Goal: Task Accomplishment & Management: Use online tool/utility

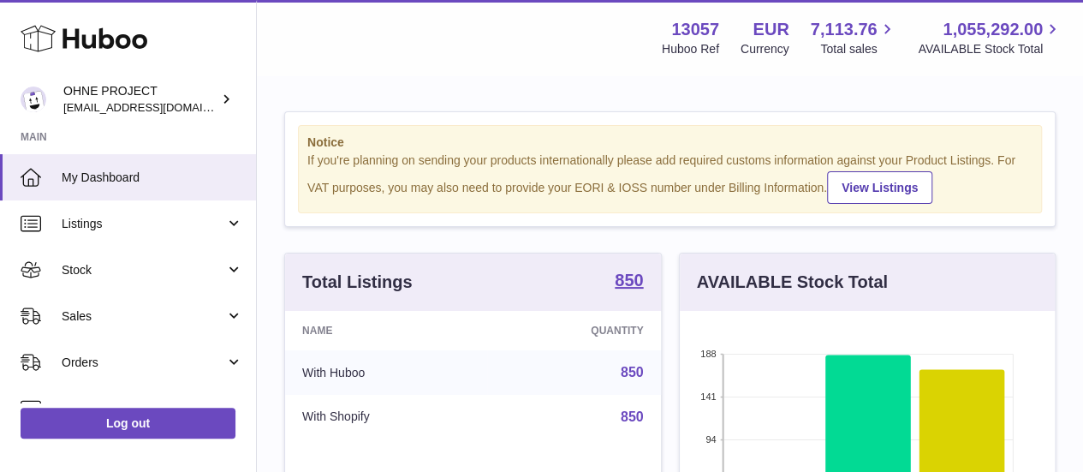
scroll to position [267, 375]
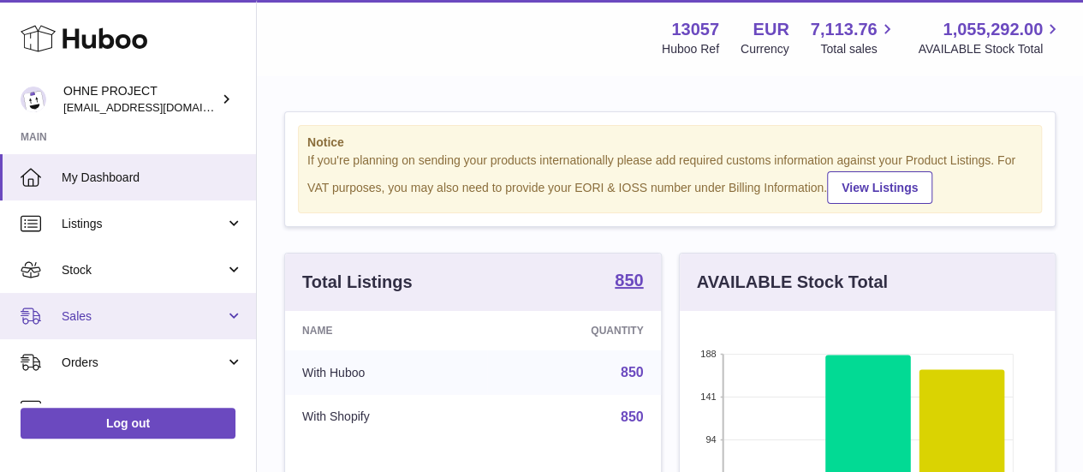
drag, startPoint x: 173, startPoint y: 313, endPoint x: 168, endPoint y: 324, distance: 12.3
click at [173, 313] on span "Sales" at bounding box center [144, 316] width 164 height 16
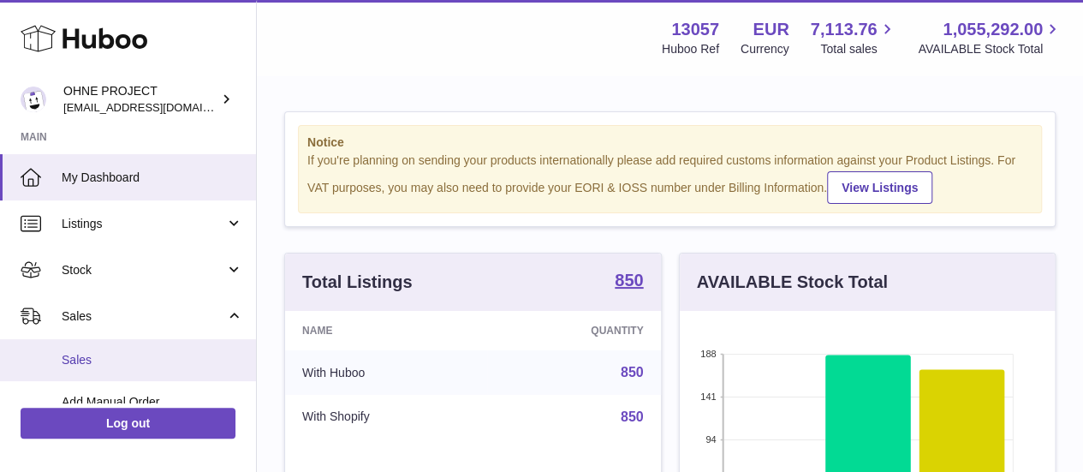
click at [156, 362] on span "Sales" at bounding box center [153, 360] width 182 height 16
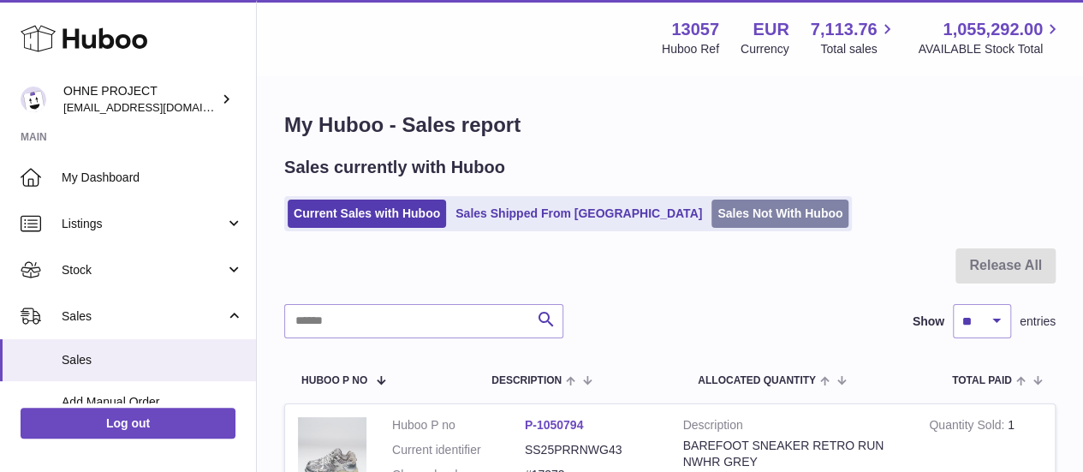
click at [712, 206] on link "Sales Not With Huboo" at bounding box center [780, 214] width 137 height 28
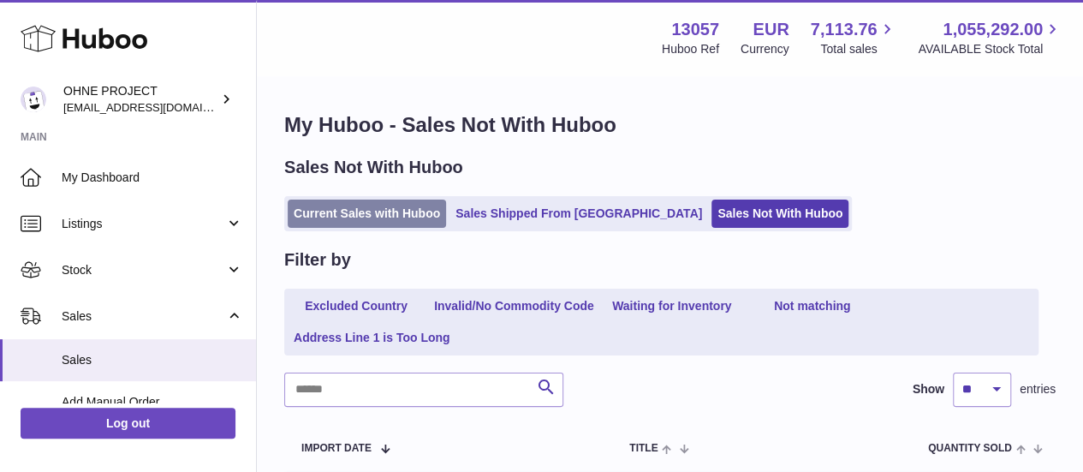
click at [409, 201] on link "Current Sales with Huboo" at bounding box center [367, 214] width 158 height 28
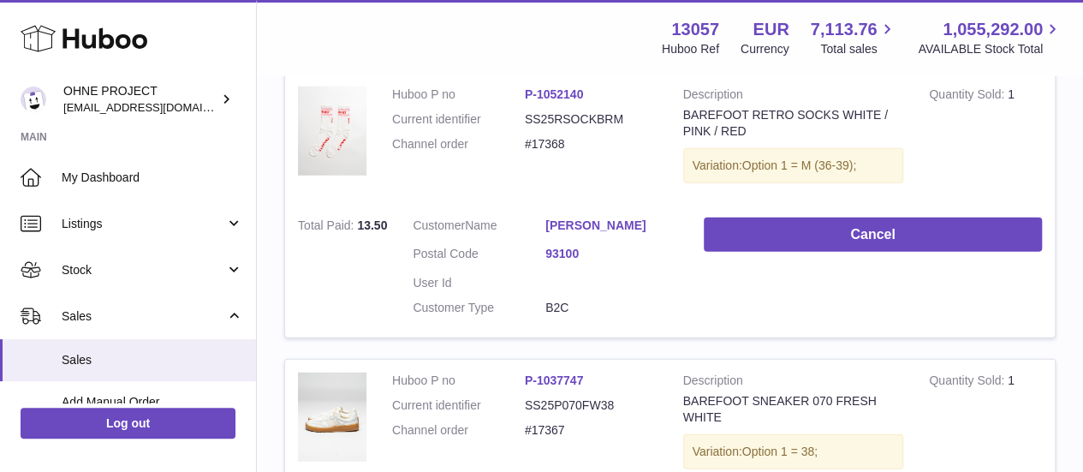
scroll to position [2885, 0]
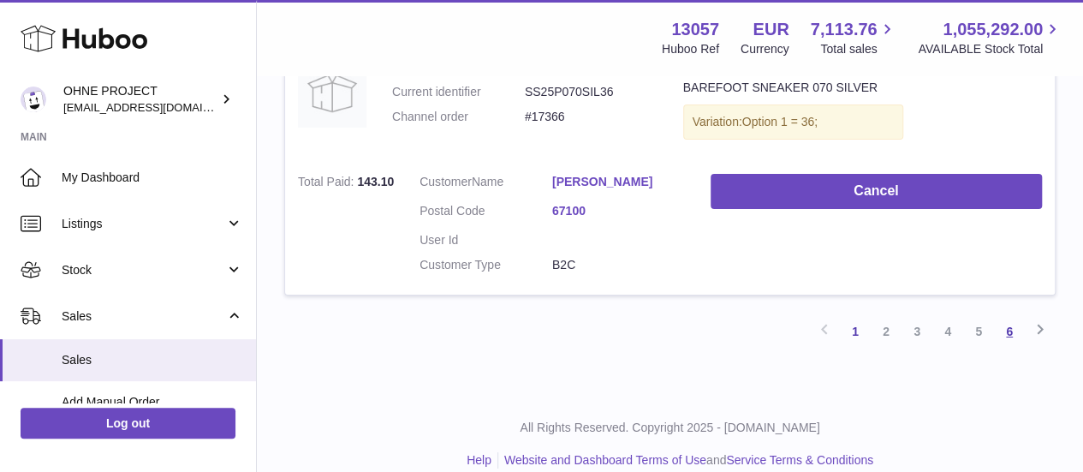
click at [1004, 316] on link "6" at bounding box center [1009, 331] width 31 height 31
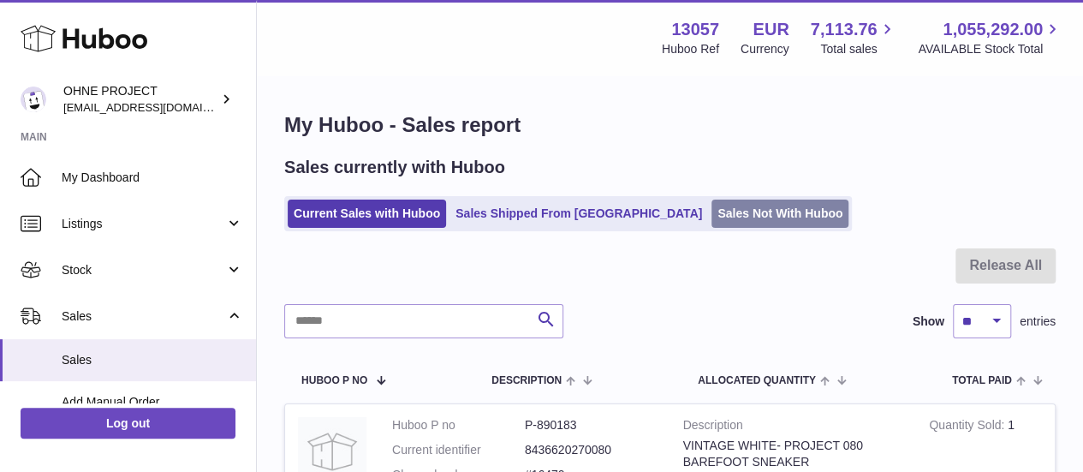
click at [712, 227] on link "Sales Not With Huboo" at bounding box center [780, 214] width 137 height 28
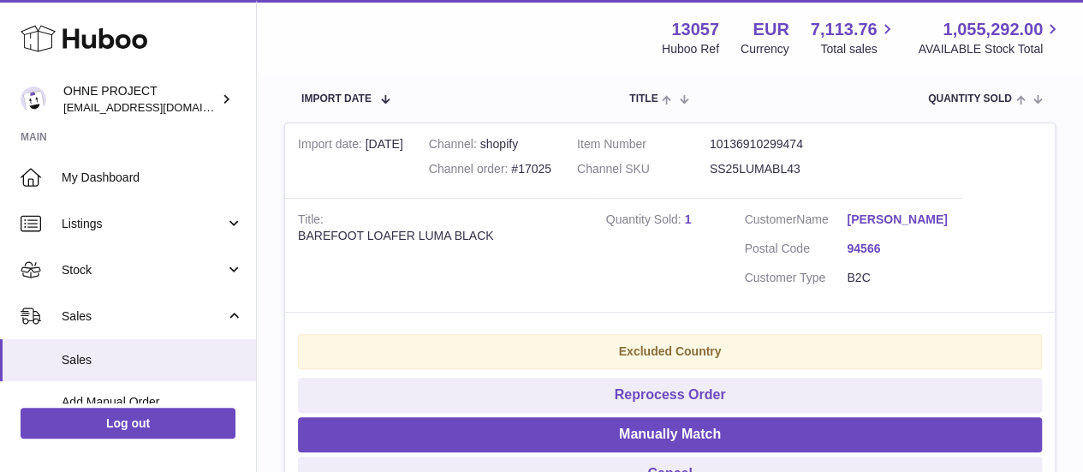
scroll to position [343, 0]
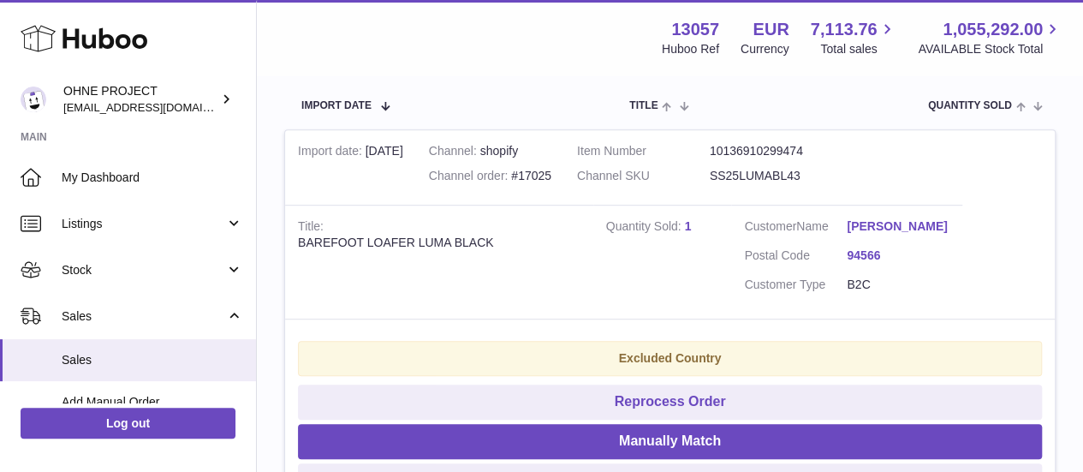
click at [761, 174] on dd "SS25LUMABL43" at bounding box center [776, 176] width 133 height 16
copy dd "SS25LUMABL43"
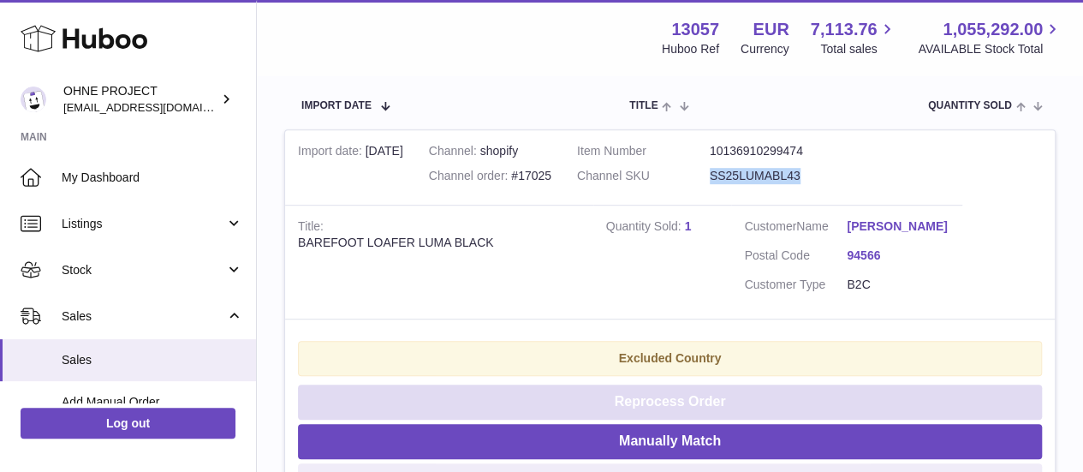
click at [728, 408] on button "Reprocess Order" at bounding box center [670, 402] width 744 height 35
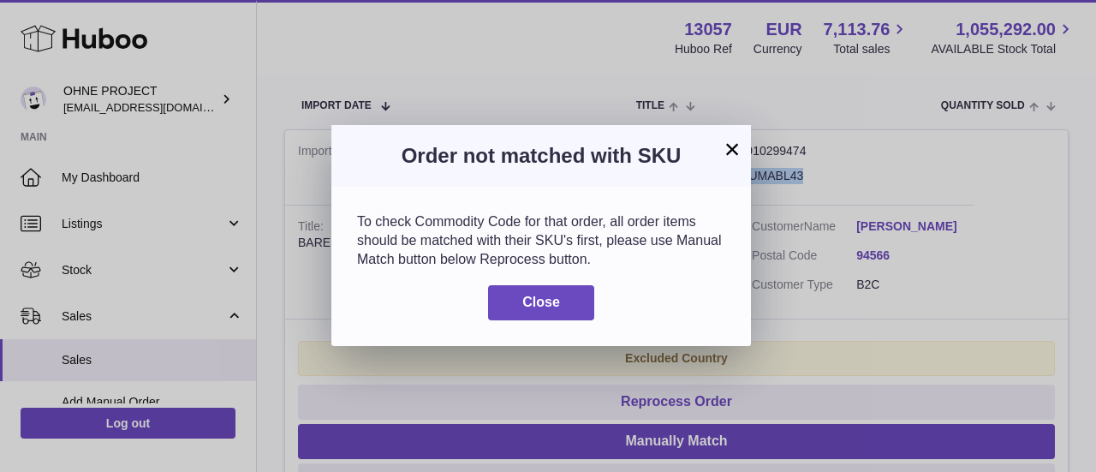
click at [722, 151] on button "×" at bounding box center [732, 149] width 21 height 21
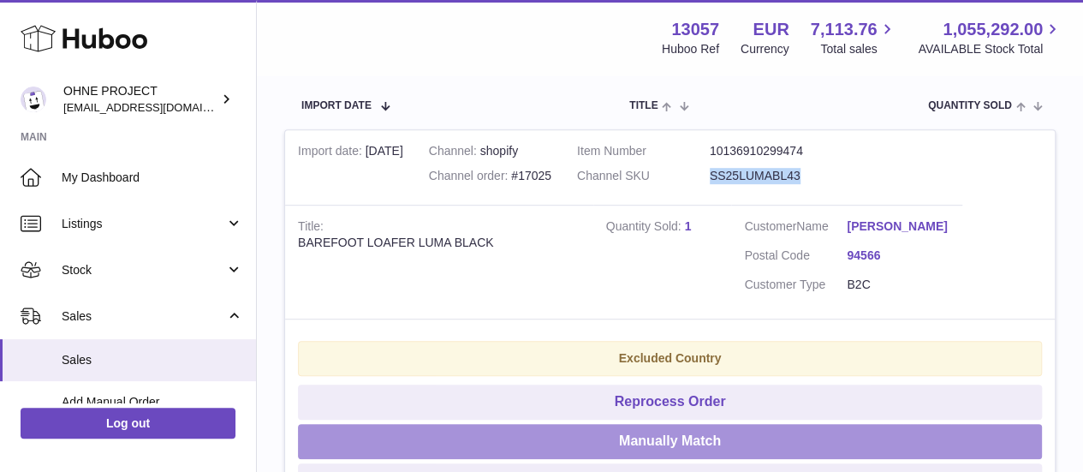
click at [697, 451] on button "Manually Match" at bounding box center [670, 441] width 744 height 35
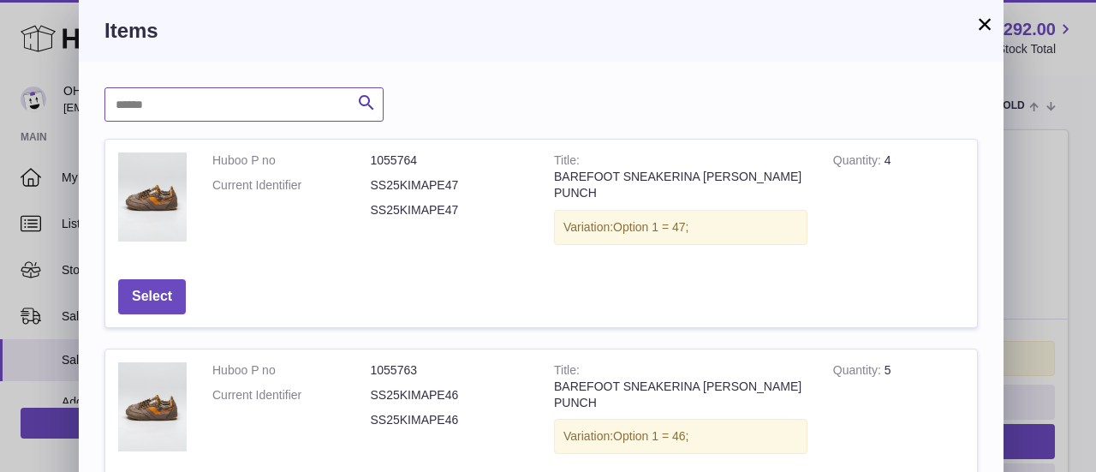
click at [298, 105] on input "text" at bounding box center [243, 104] width 279 height 34
paste input "**********"
type input "**********"
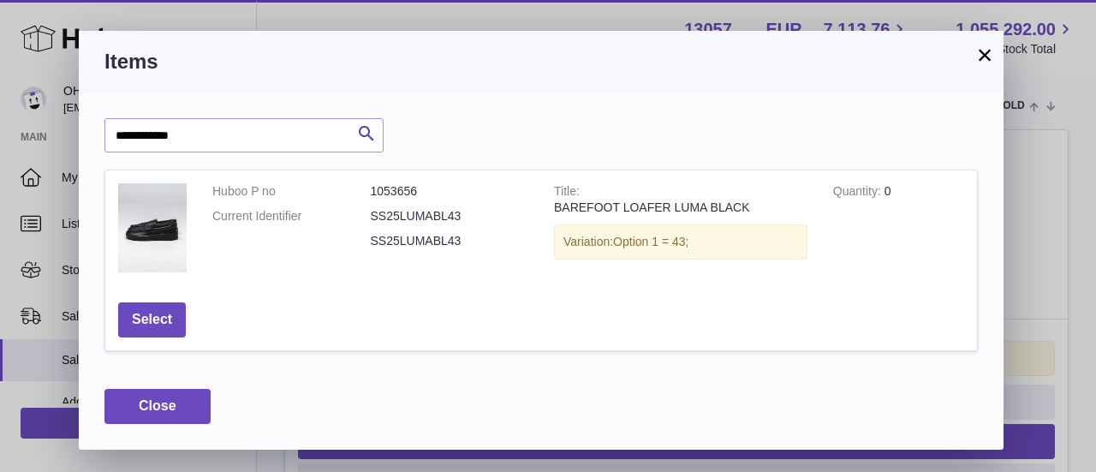
click at [984, 51] on button "×" at bounding box center [985, 55] width 21 height 21
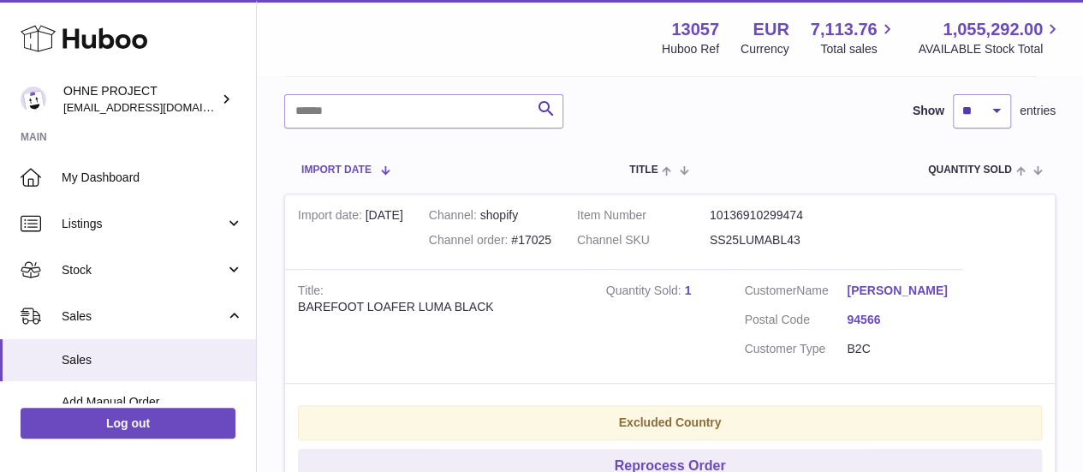
scroll to position [257, 0]
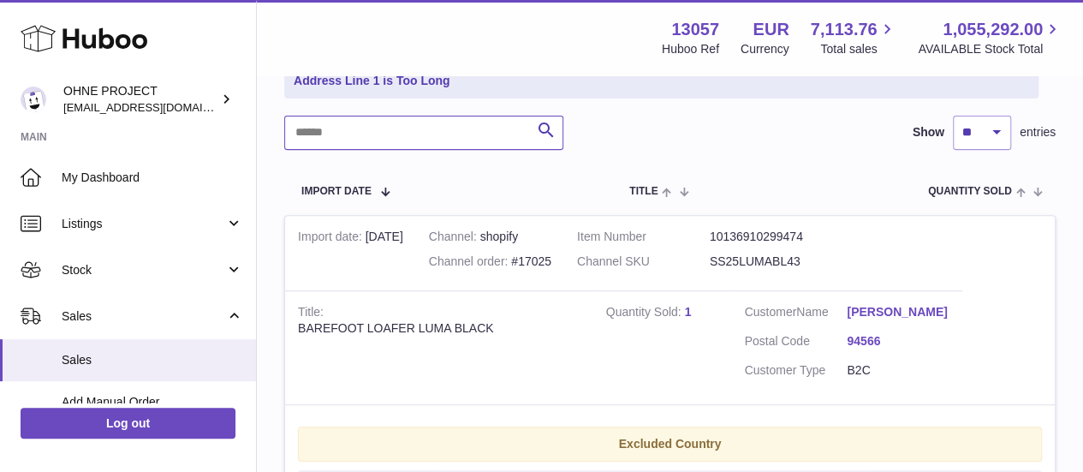
click at [379, 141] on input "text" at bounding box center [423, 133] width 279 height 34
paste input "**********"
type input "**********"
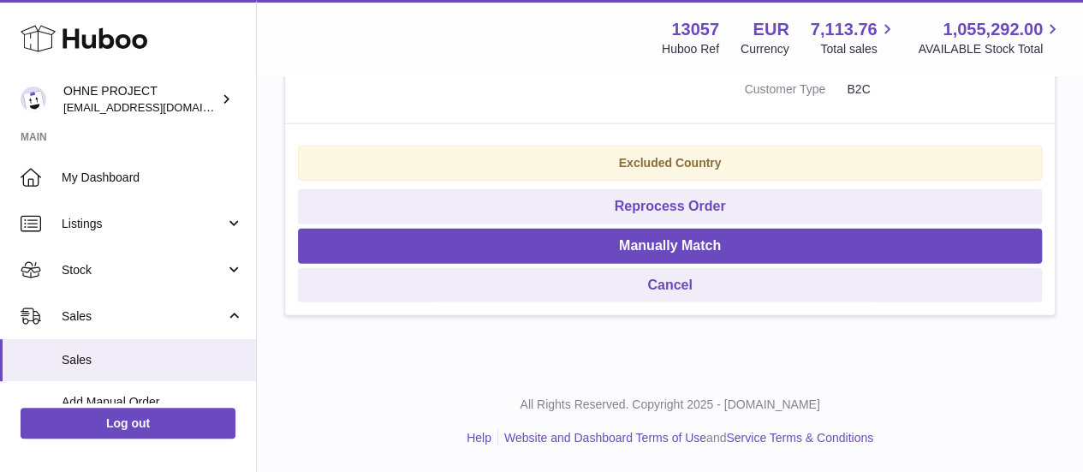
scroll to position [1949, 0]
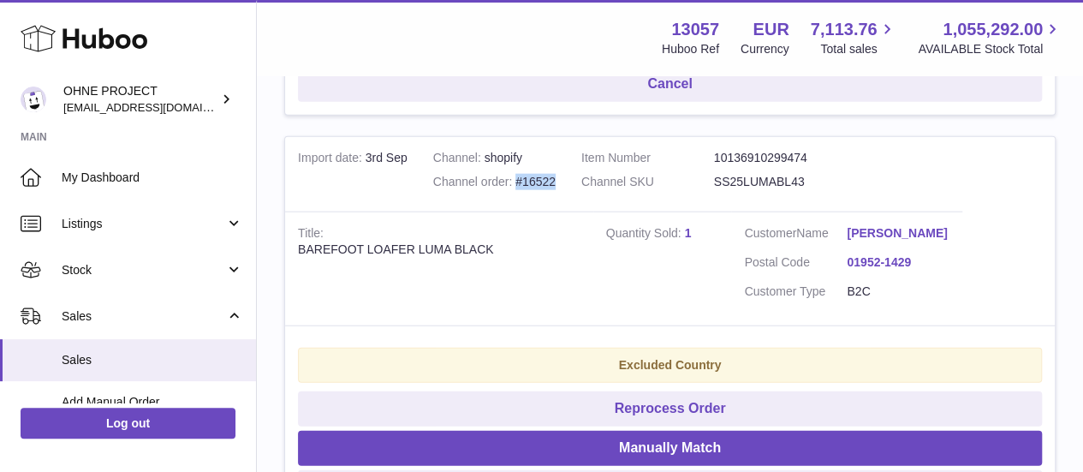
drag, startPoint x: 586, startPoint y: 227, endPoint x: 540, endPoint y: 230, distance: 45.5
click at [540, 212] on td "Channel shopify Channel order #16522" at bounding box center [495, 174] width 148 height 75
copy div "#16522"
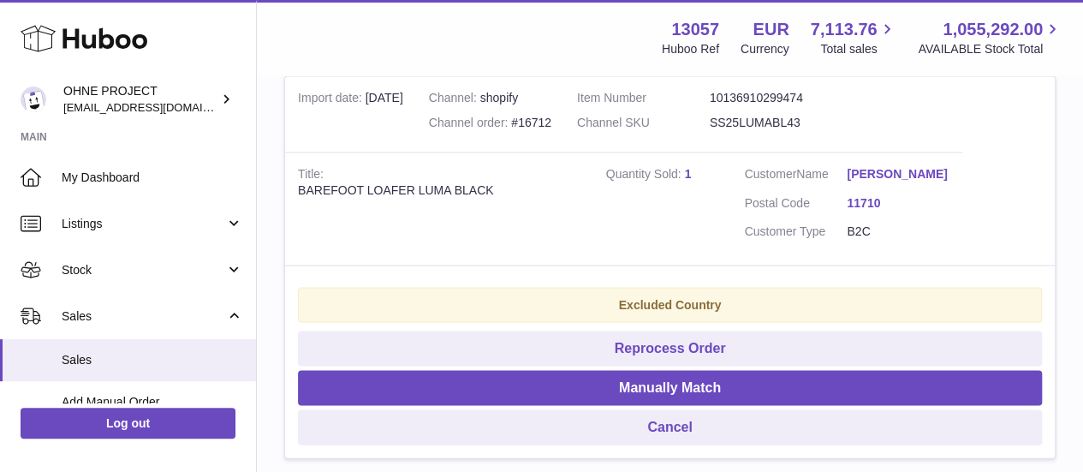
scroll to position [1520, 0]
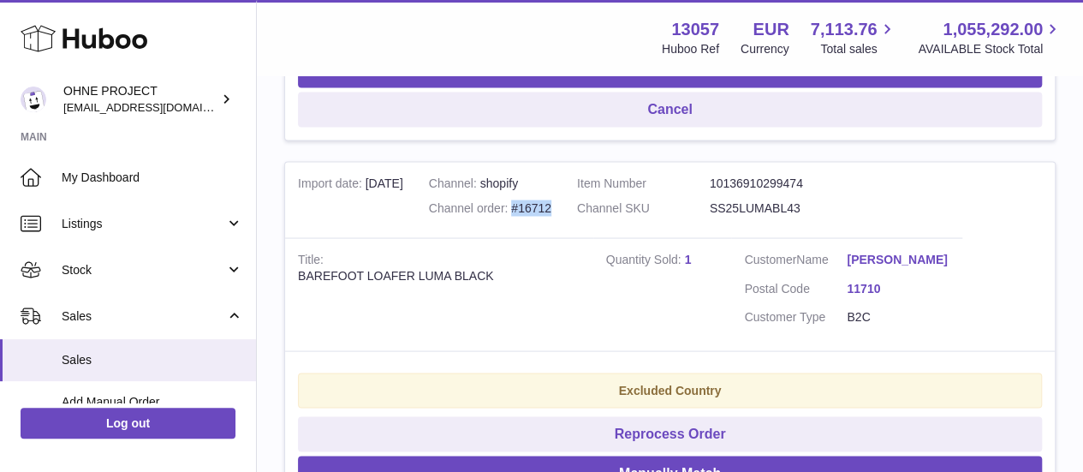
drag, startPoint x: 580, startPoint y: 242, endPoint x: 531, endPoint y: 243, distance: 48.9
click at [531, 237] on td "Channel shopify Channel order #16712" at bounding box center [490, 199] width 148 height 75
copy div "#16712"
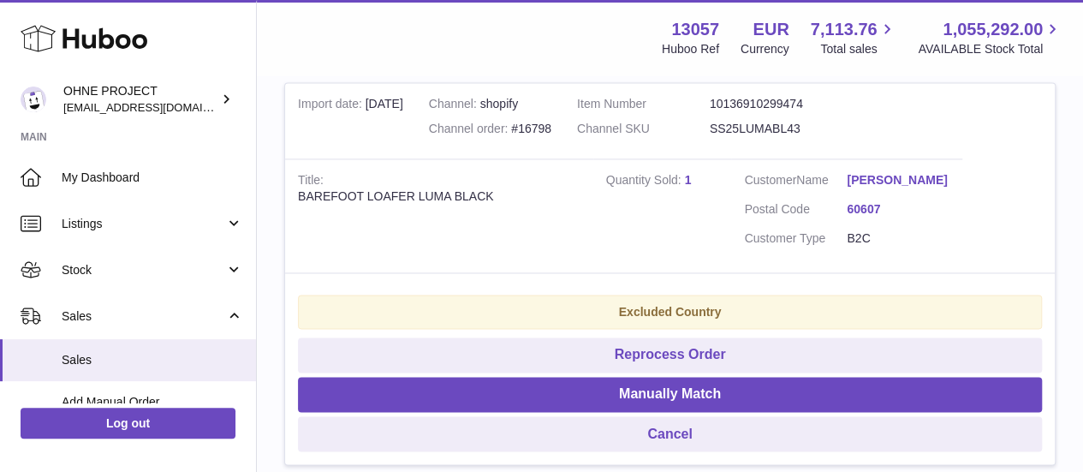
scroll to position [1092, 0]
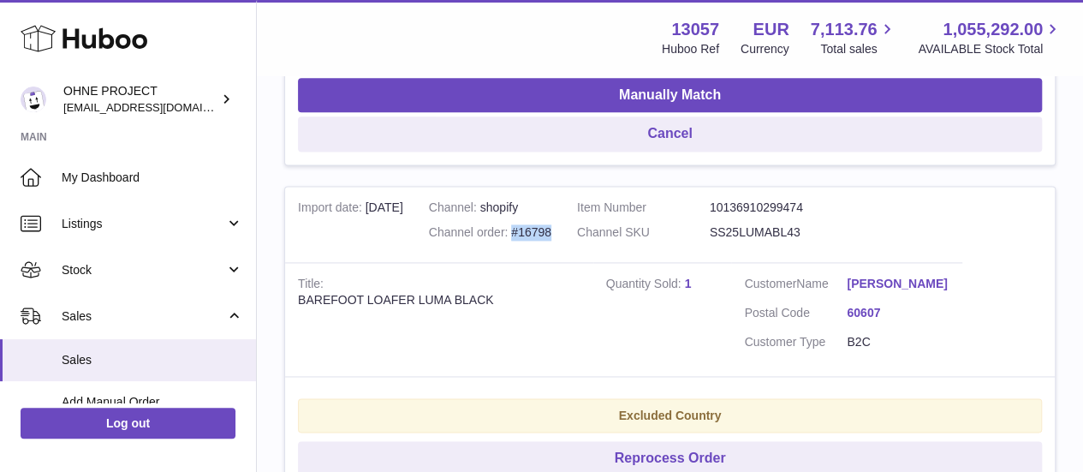
drag, startPoint x: 578, startPoint y: 257, endPoint x: 539, endPoint y: 256, distance: 39.4
click at [539, 241] on div "Channel order #16798" at bounding box center [490, 232] width 122 height 16
copy div "#16798"
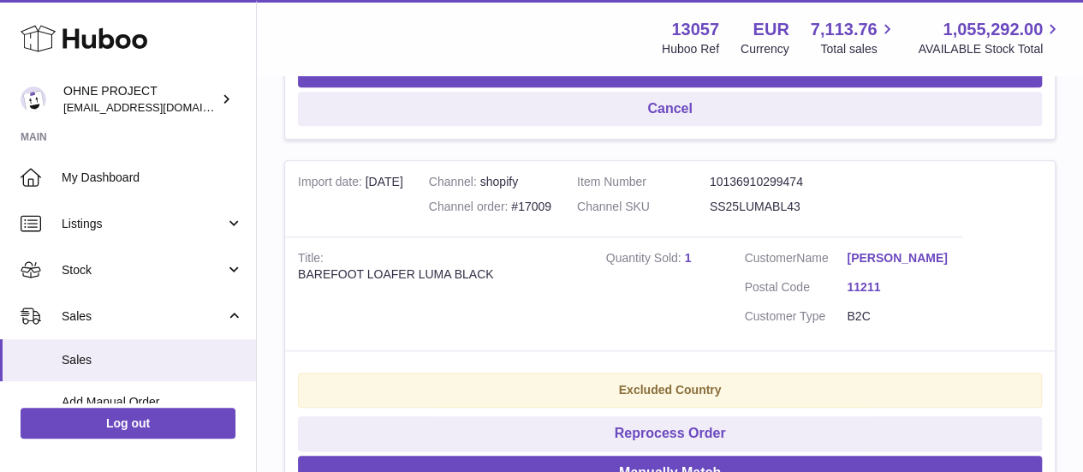
scroll to position [664, 0]
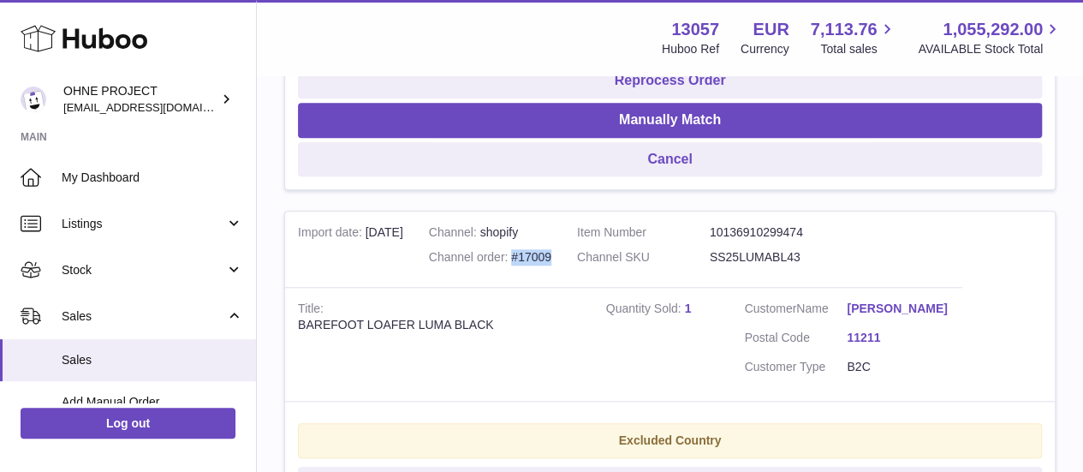
drag, startPoint x: 581, startPoint y: 269, endPoint x: 540, endPoint y: 266, distance: 41.2
click at [540, 266] on td "Channel shopify Channel order #17009" at bounding box center [490, 249] width 148 height 75
copy div "#17009"
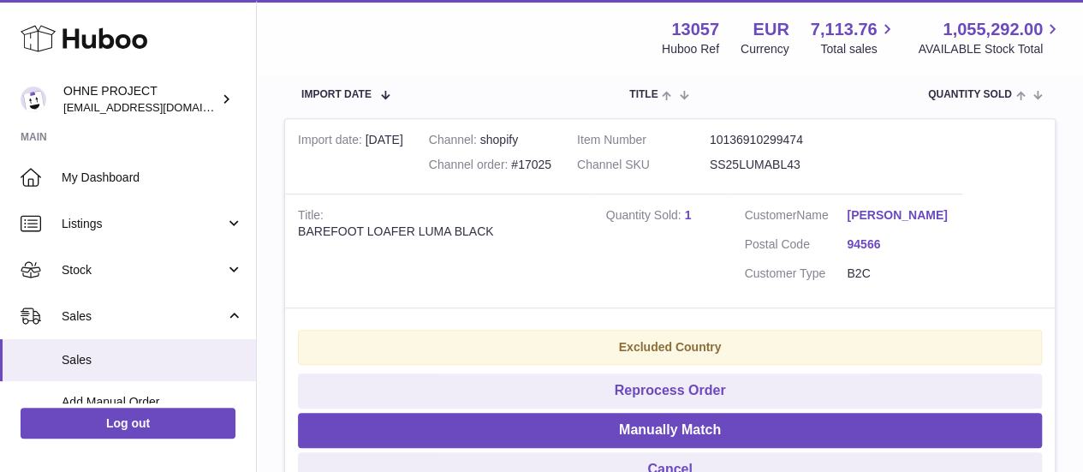
scroll to position [321, 0]
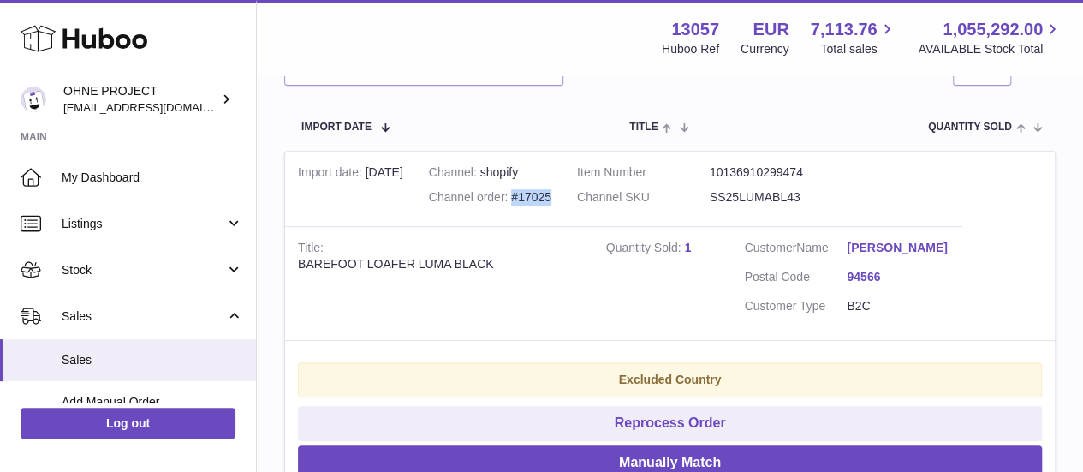
drag, startPoint x: 582, startPoint y: 202, endPoint x: 538, endPoint y: 200, distance: 44.6
click at [538, 200] on td "Channel shopify Channel order #17025" at bounding box center [490, 189] width 148 height 75
copy div "#17025"
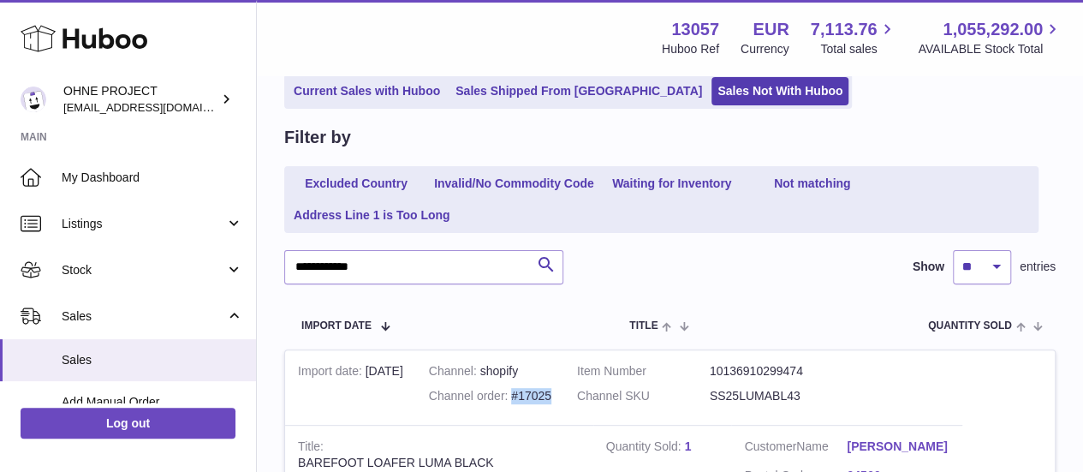
scroll to position [171, 0]
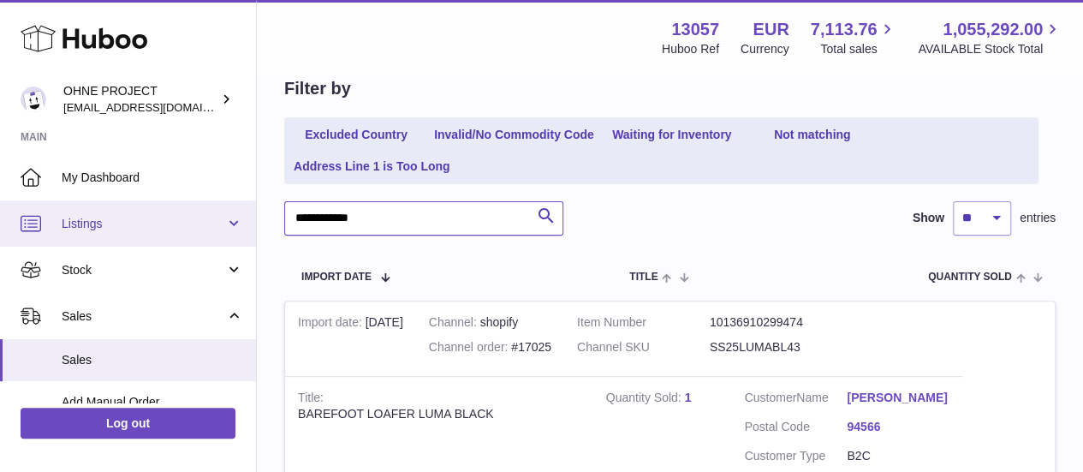
drag, startPoint x: 392, startPoint y: 217, endPoint x: 172, endPoint y: 215, distance: 220.1
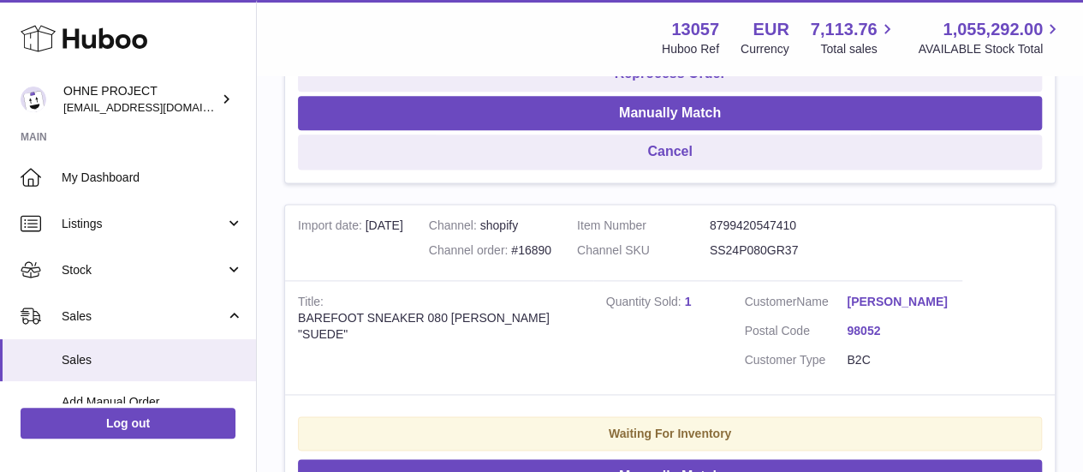
scroll to position [1113, 0]
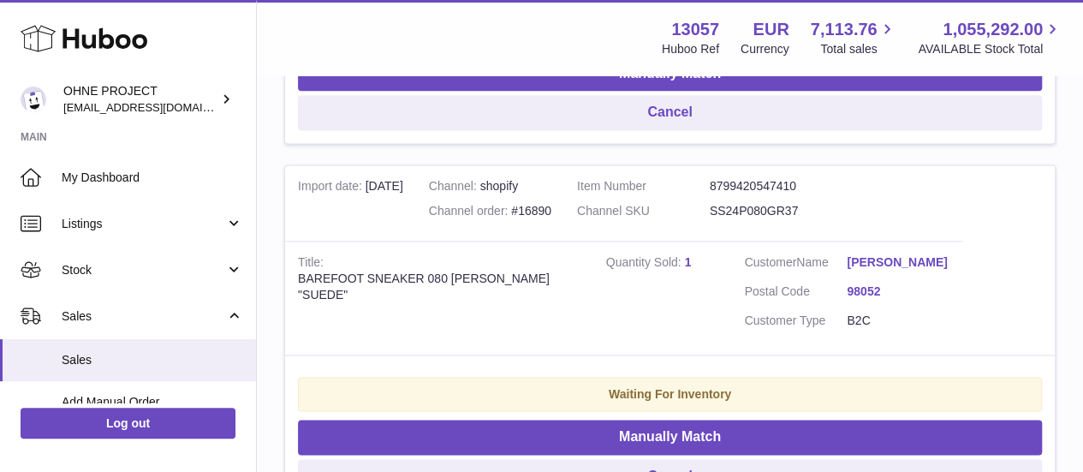
click at [781, 219] on dd "SS24P080GR37" at bounding box center [776, 211] width 133 height 16
copy dd "SS24P080GR37"
drag, startPoint x: 582, startPoint y: 232, endPoint x: 535, endPoint y: 232, distance: 47.1
click at [535, 232] on td "Channel shopify Channel order #16890" at bounding box center [490, 202] width 148 height 75
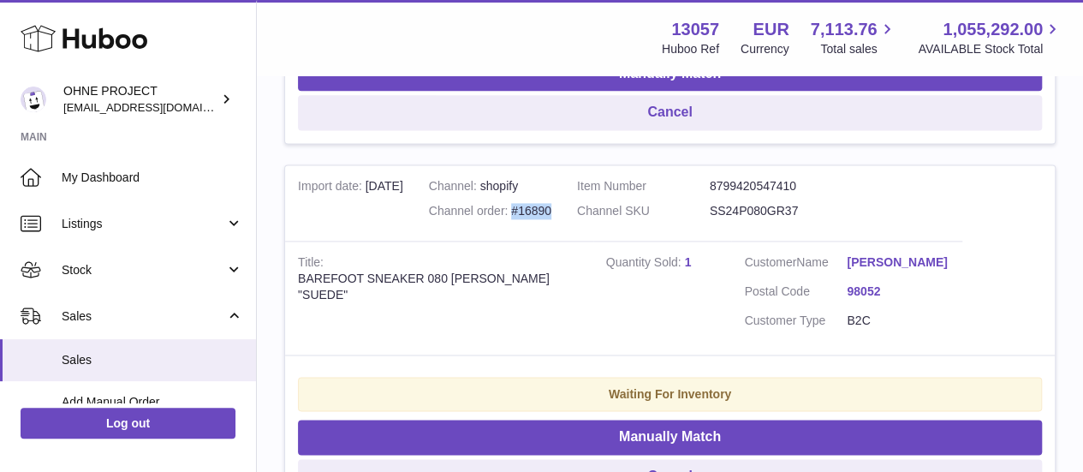
copy div "#16890"
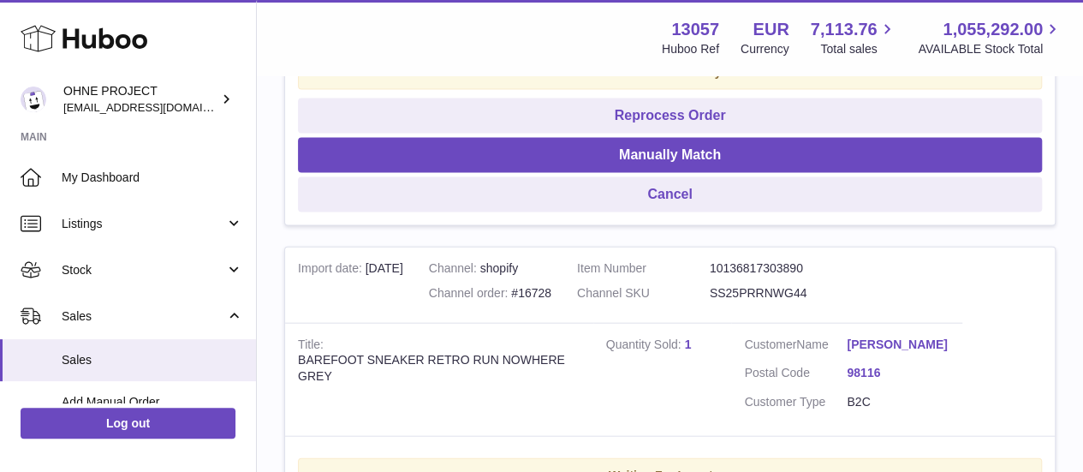
scroll to position [1884, 0]
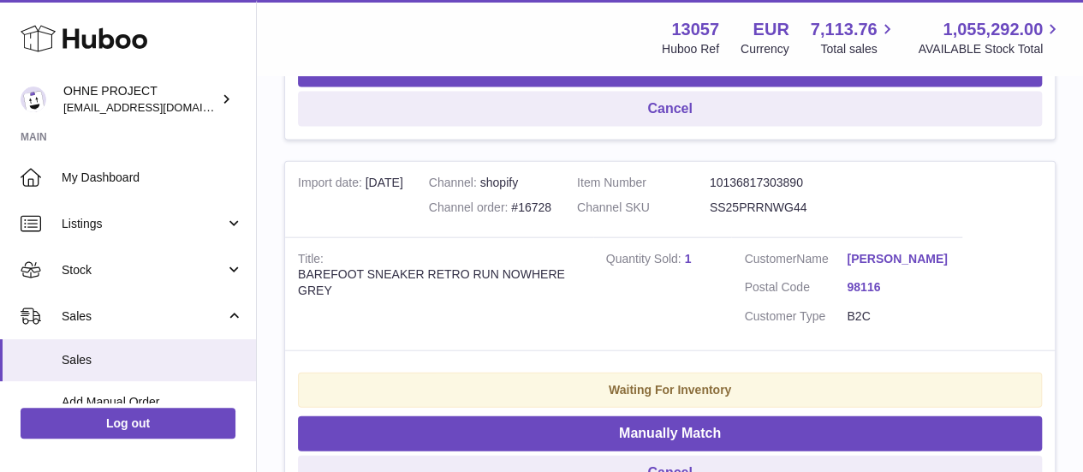
click at [773, 216] on dd "SS25PRRNWG44" at bounding box center [776, 208] width 133 height 16
copy dd "SS25PRRNWG44"
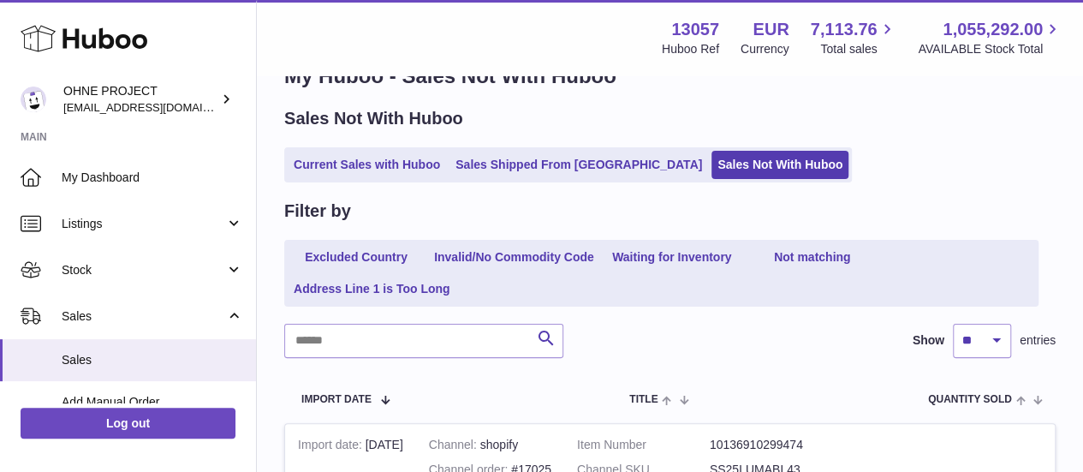
scroll to position [0, 0]
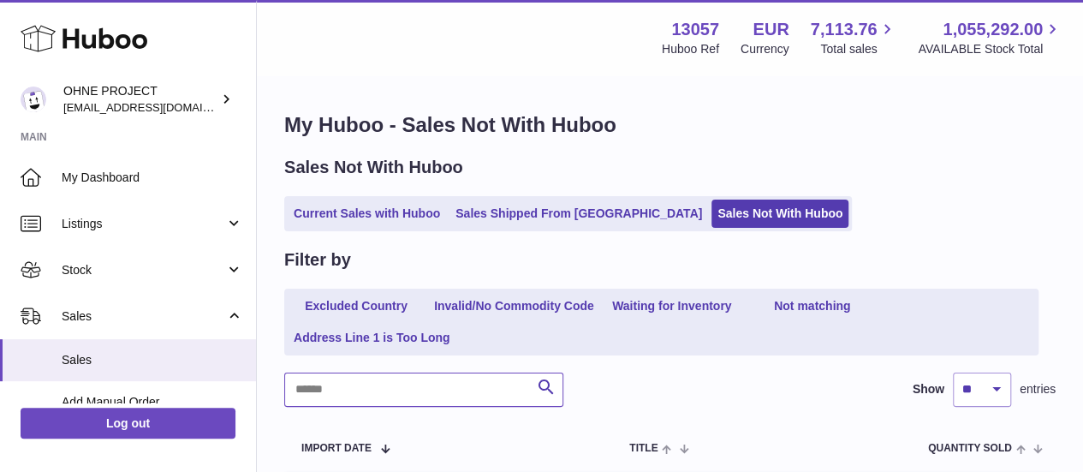
click at [465, 386] on input "text" at bounding box center [423, 390] width 279 height 34
paste input "**********"
type input "**********"
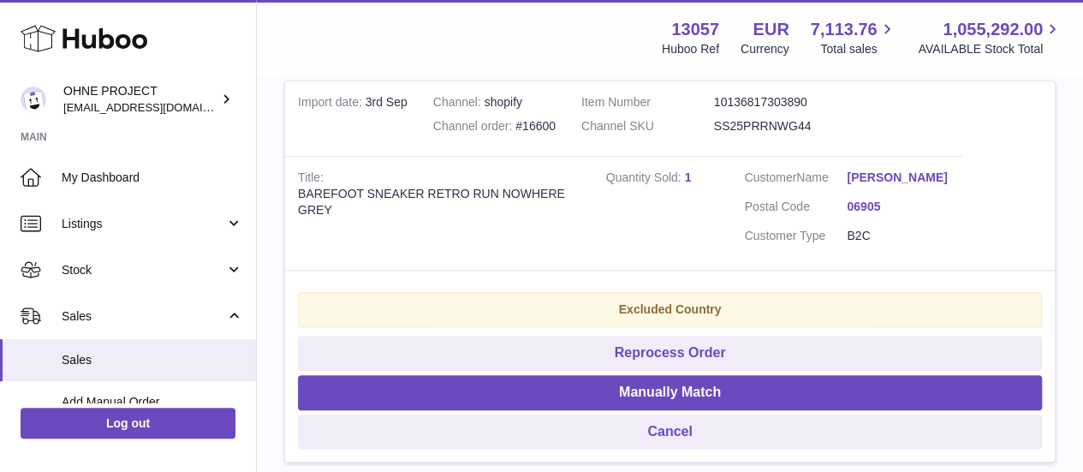
scroll to position [665, 0]
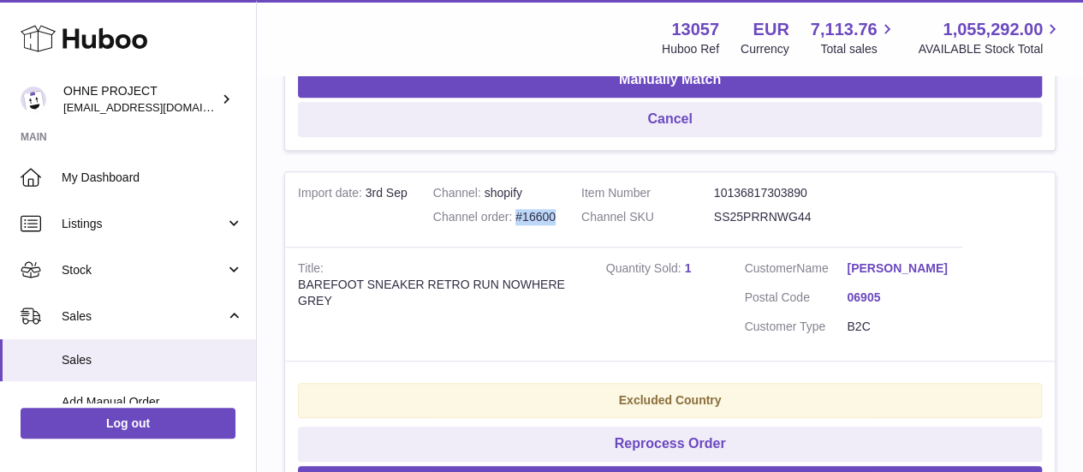
drag, startPoint x: 582, startPoint y: 230, endPoint x: 540, endPoint y: 230, distance: 42.8
click at [540, 230] on td "Channel shopify Channel order #16600" at bounding box center [495, 209] width 148 height 75
copy div "#16600"
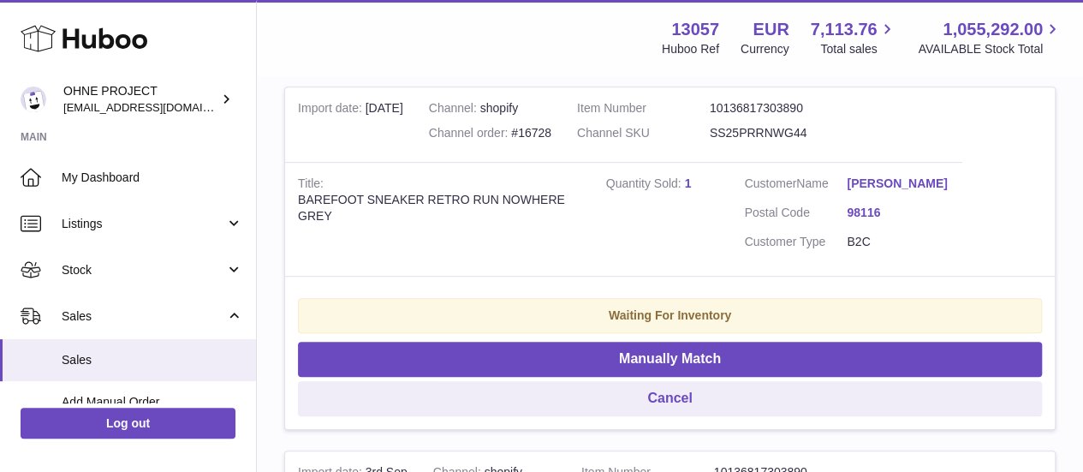
scroll to position [322, 0]
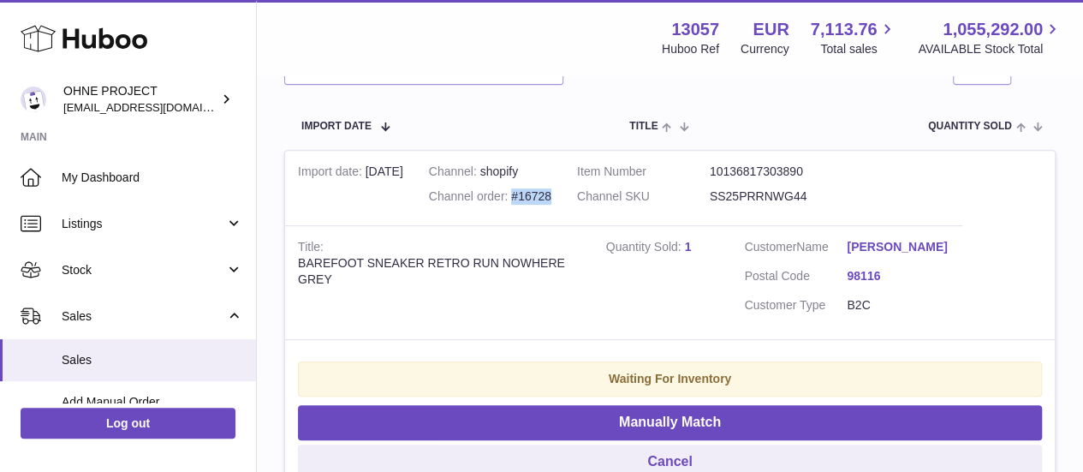
drag, startPoint x: 582, startPoint y: 193, endPoint x: 531, endPoint y: 193, distance: 51.4
click at [531, 193] on td "Channel shopify Channel order #16728" at bounding box center [490, 188] width 148 height 75
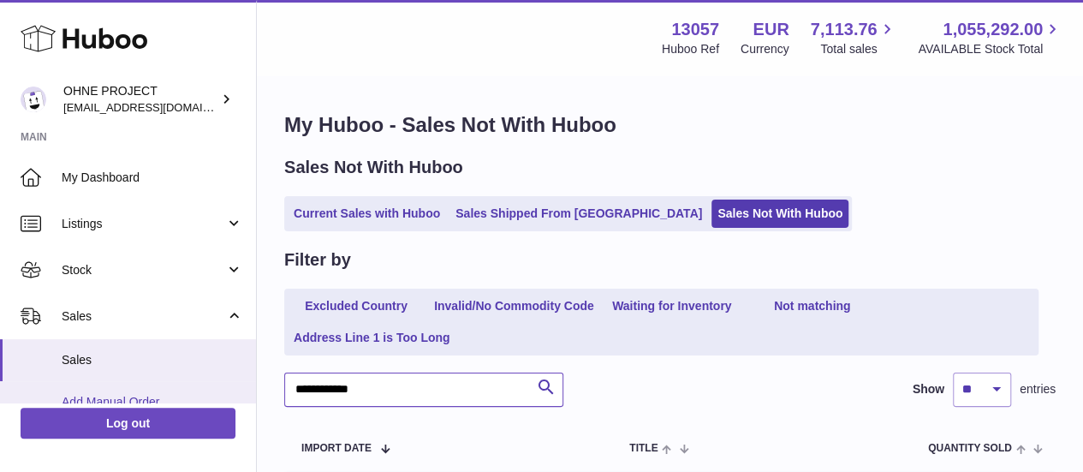
drag, startPoint x: 411, startPoint y: 386, endPoint x: 180, endPoint y: 391, distance: 231.3
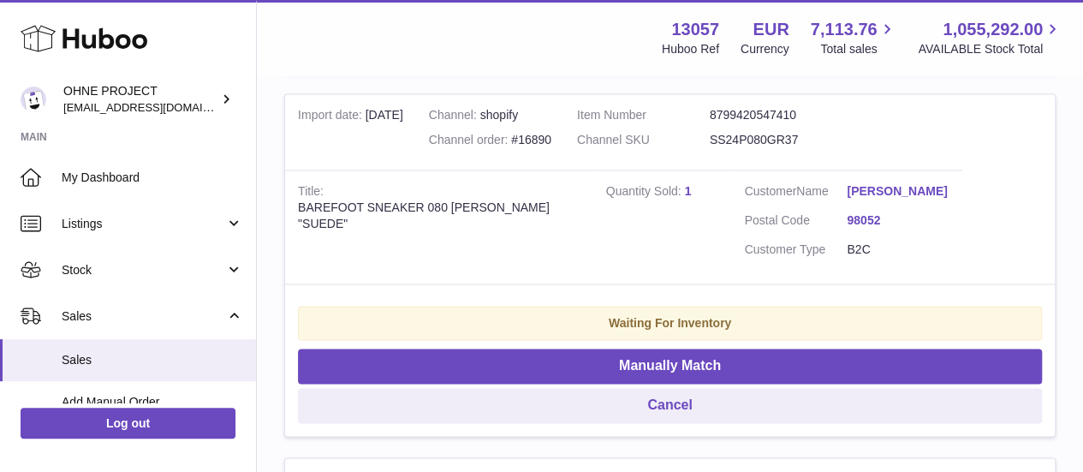
scroll to position [1199, 0]
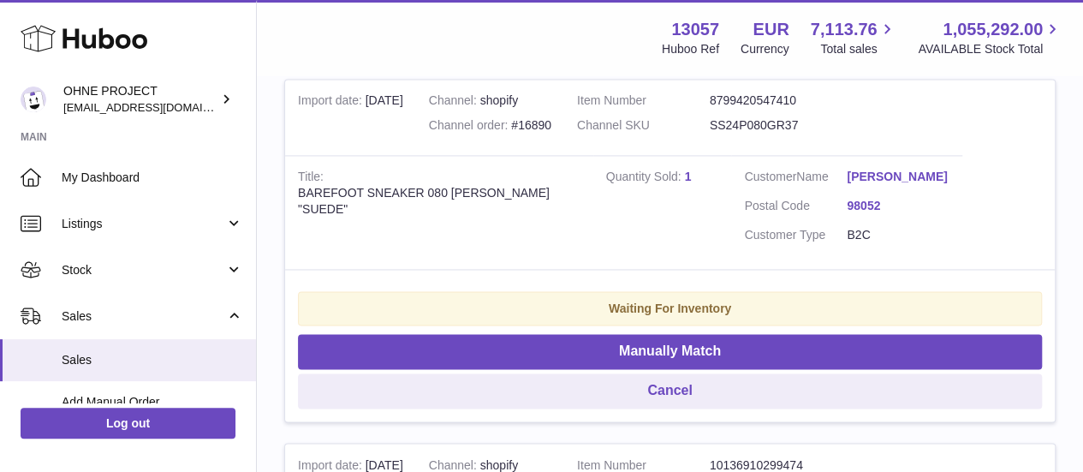
click at [767, 134] on dd "SS24P080GR37" at bounding box center [776, 125] width 133 height 16
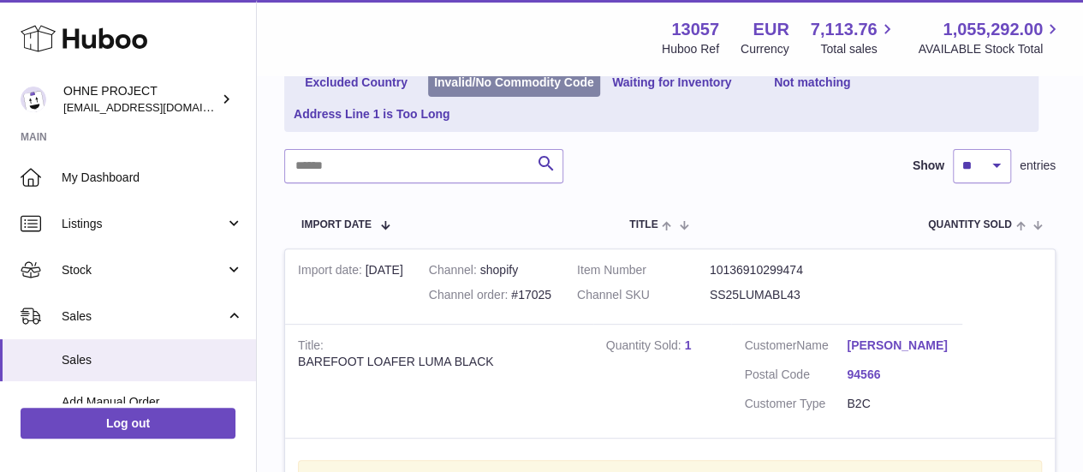
scroll to position [86, 0]
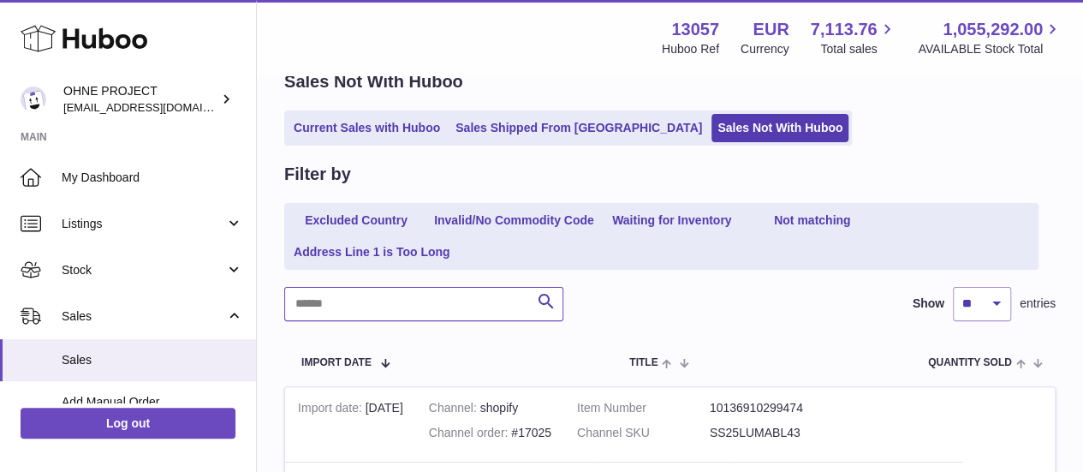
click at [409, 305] on input "text" at bounding box center [423, 304] width 279 height 34
paste input "**********"
type input "**********"
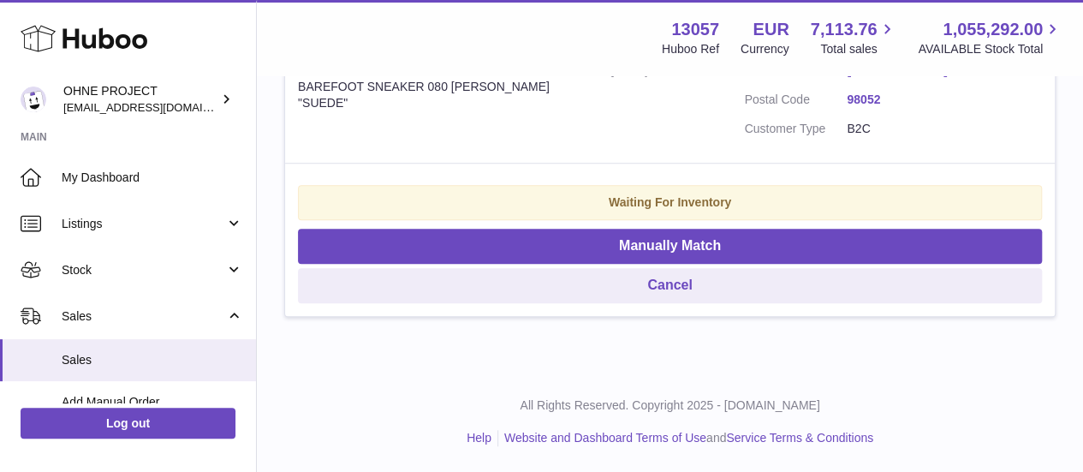
scroll to position [81, 0]
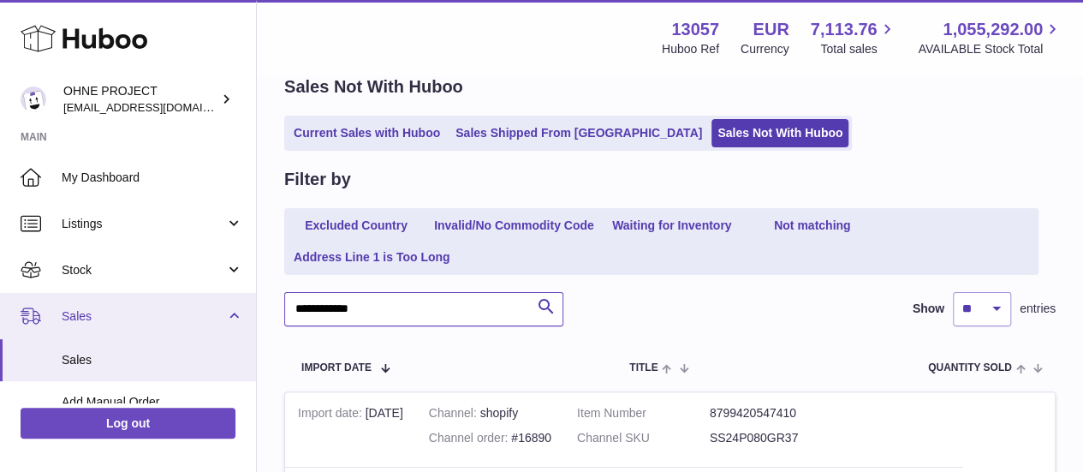
drag, startPoint x: 404, startPoint y: 306, endPoint x: 170, endPoint y: 307, distance: 233.8
click at [170, 307] on div "Huboo OHNE PROJECT [EMAIL_ADDRESS][DOMAIN_NAME] Main My Dashboard Listings Not …" at bounding box center [541, 404] width 1083 height 970
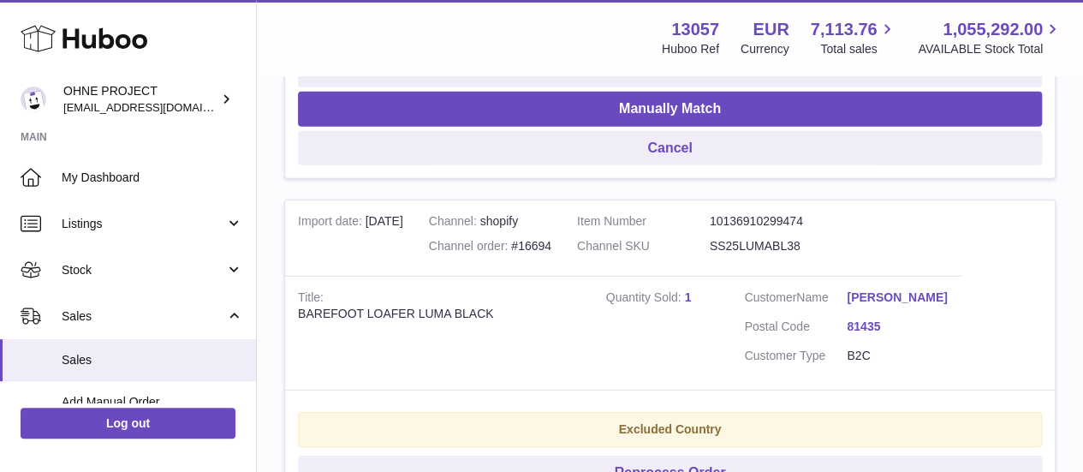
scroll to position [2650, 0]
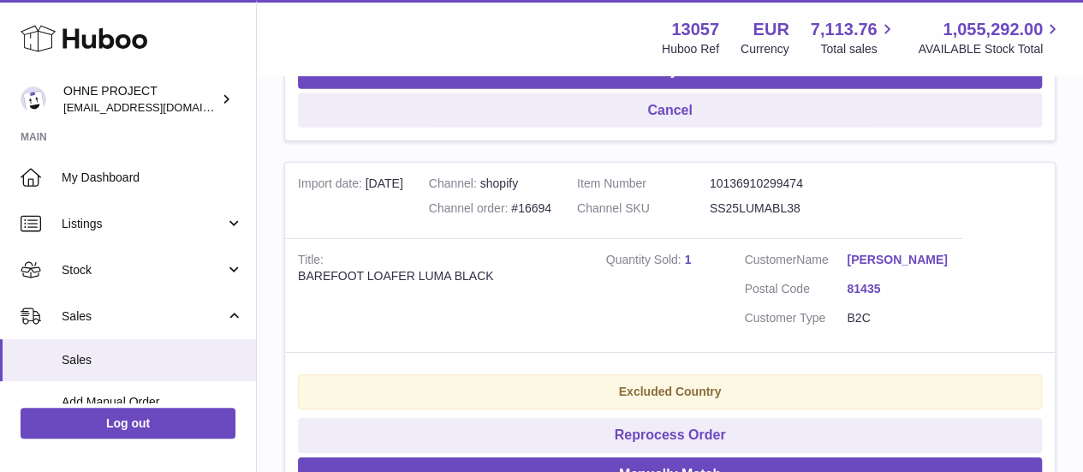
click at [785, 217] on dd "SS25LUMABL38" at bounding box center [776, 208] width 133 height 16
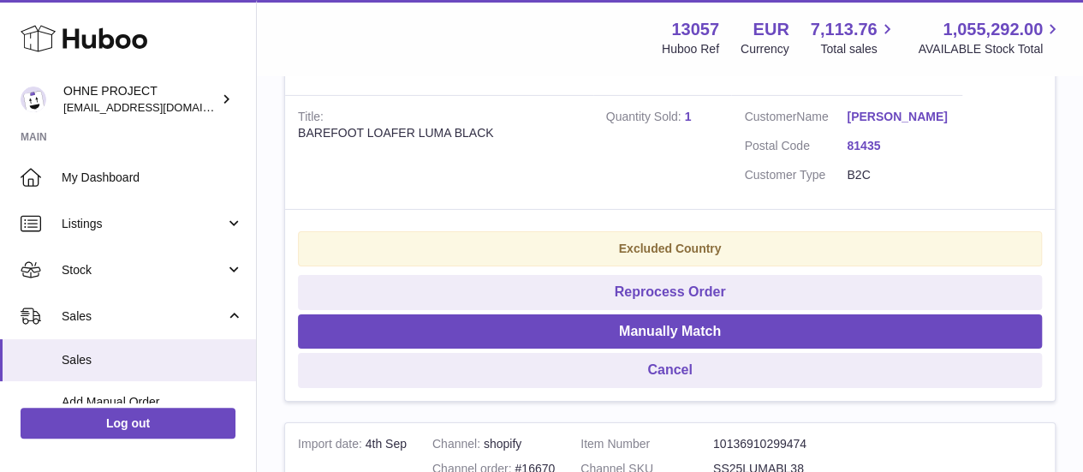
scroll to position [2907, 0]
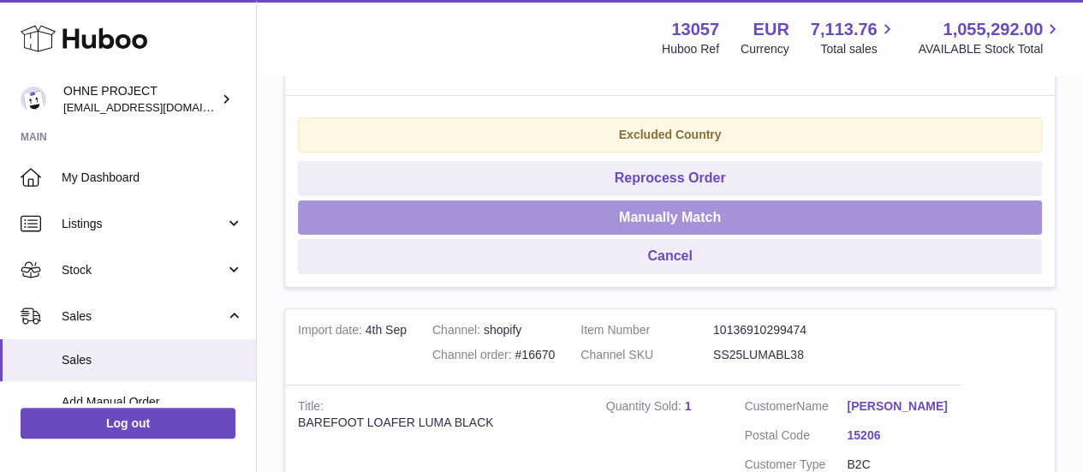
click at [742, 236] on button "Manually Match" at bounding box center [670, 217] width 744 height 35
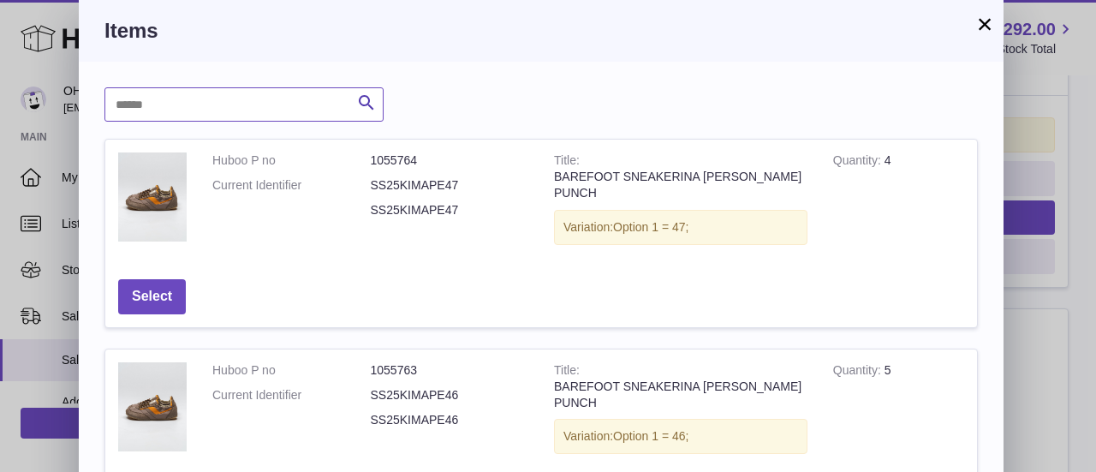
click at [264, 97] on input "text" at bounding box center [243, 104] width 279 height 34
paste input "**********"
type input "**********"
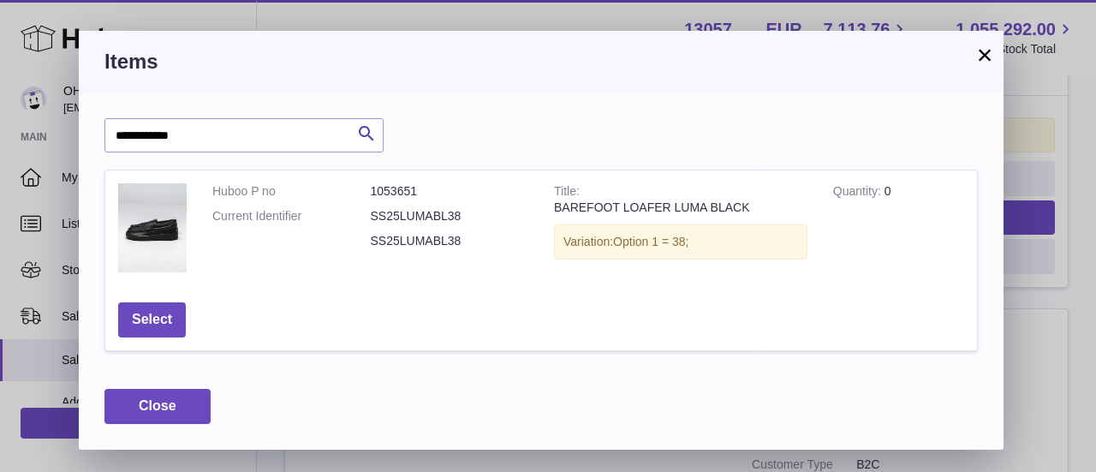
click at [979, 56] on button "×" at bounding box center [985, 55] width 21 height 21
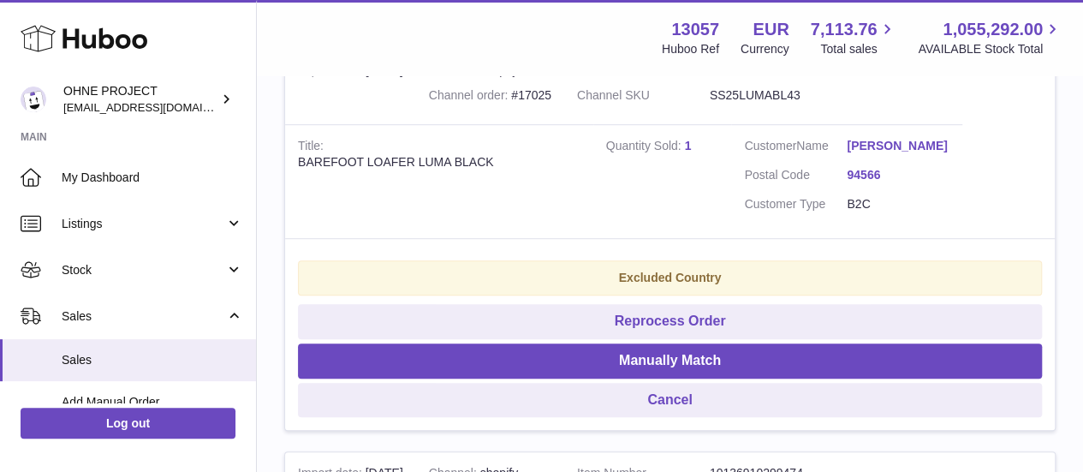
scroll to position [0, 0]
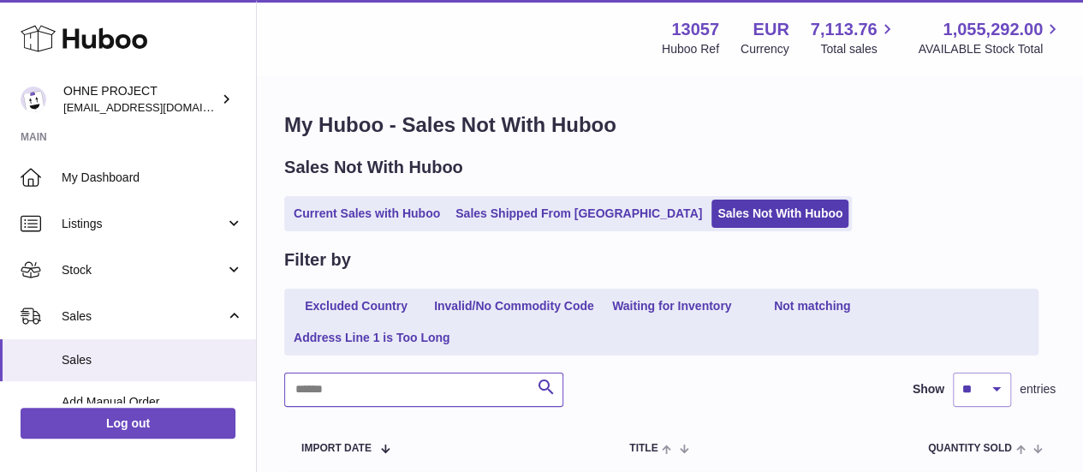
click at [471, 392] on input "text" at bounding box center [423, 390] width 279 height 34
paste input "**********"
type input "**********"
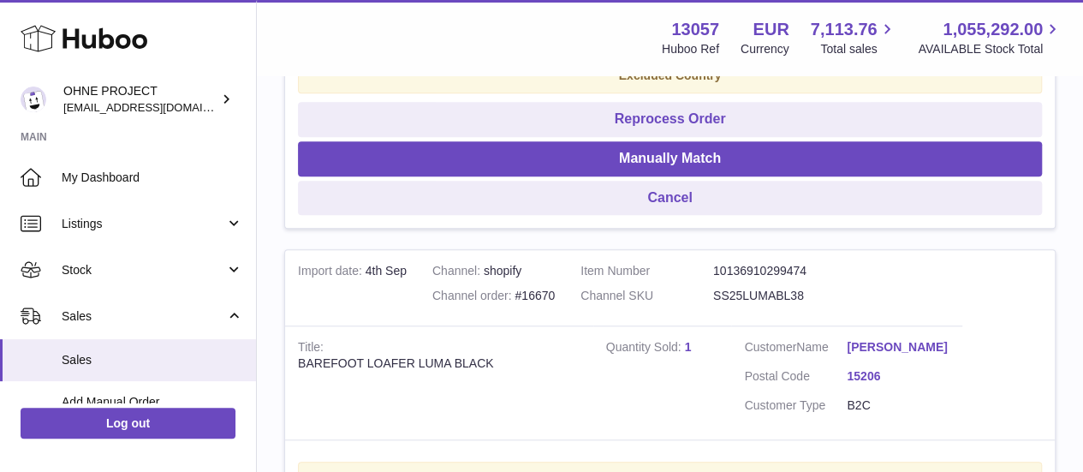
scroll to position [708, 0]
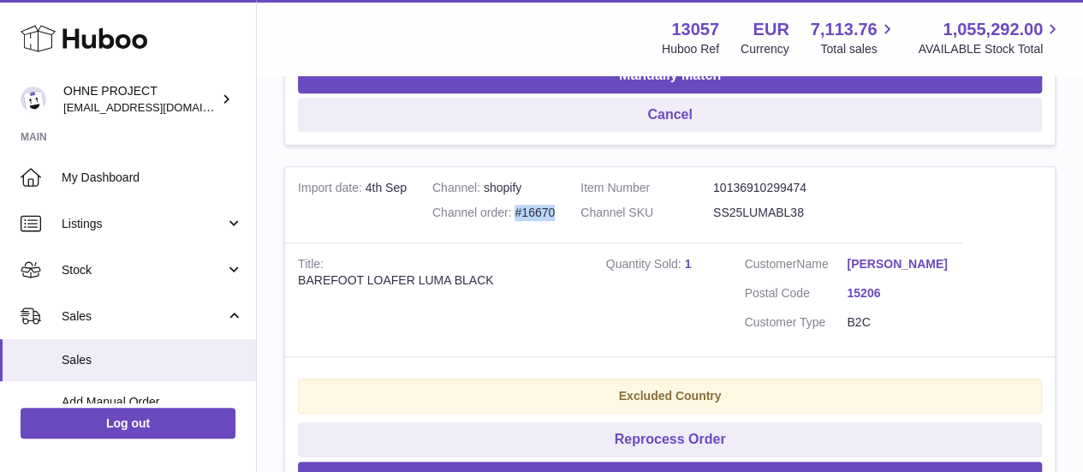
drag, startPoint x: 585, startPoint y: 219, endPoint x: 539, endPoint y: 220, distance: 46.3
click at [539, 220] on td "Channel shopify Channel order #16670" at bounding box center [494, 204] width 148 height 75
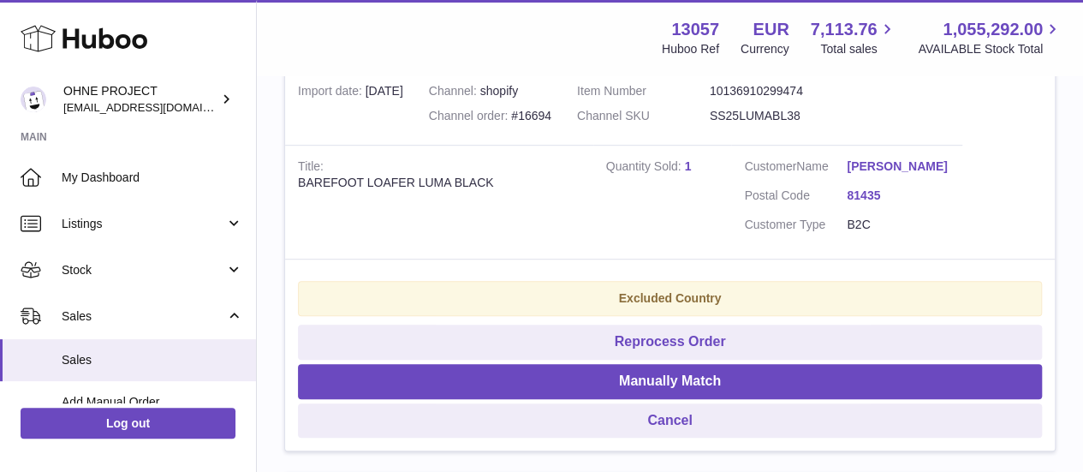
scroll to position [280, 0]
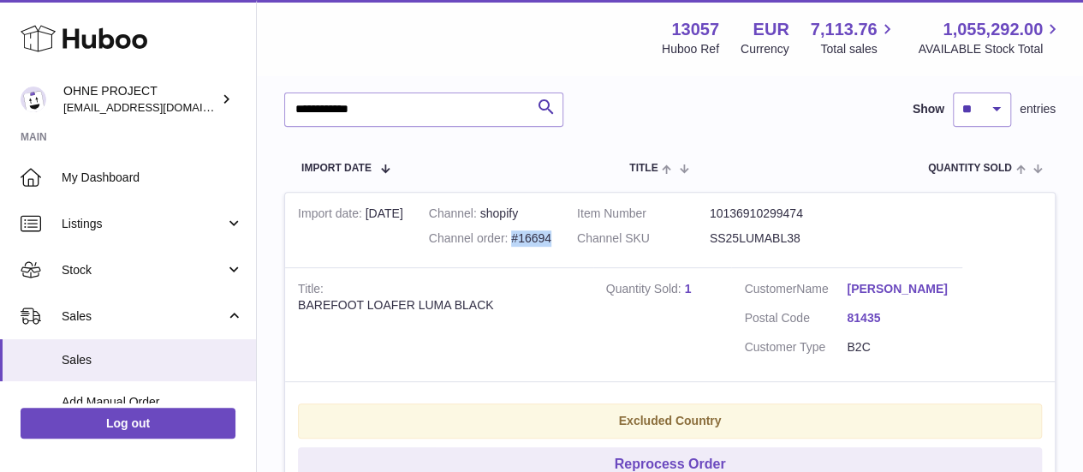
drag, startPoint x: 582, startPoint y: 237, endPoint x: 539, endPoint y: 235, distance: 43.8
click at [539, 235] on td "Channel shopify Channel order #16694" at bounding box center [490, 230] width 148 height 75
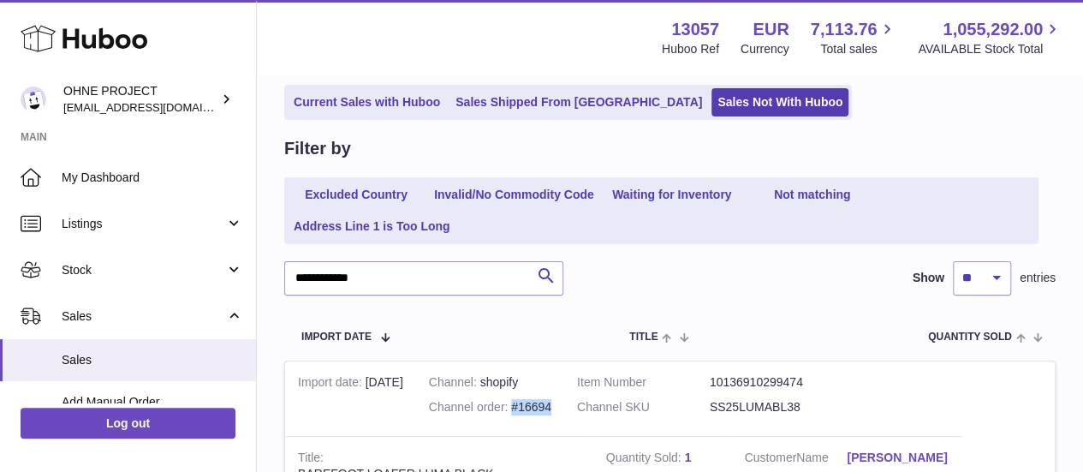
scroll to position [0, 0]
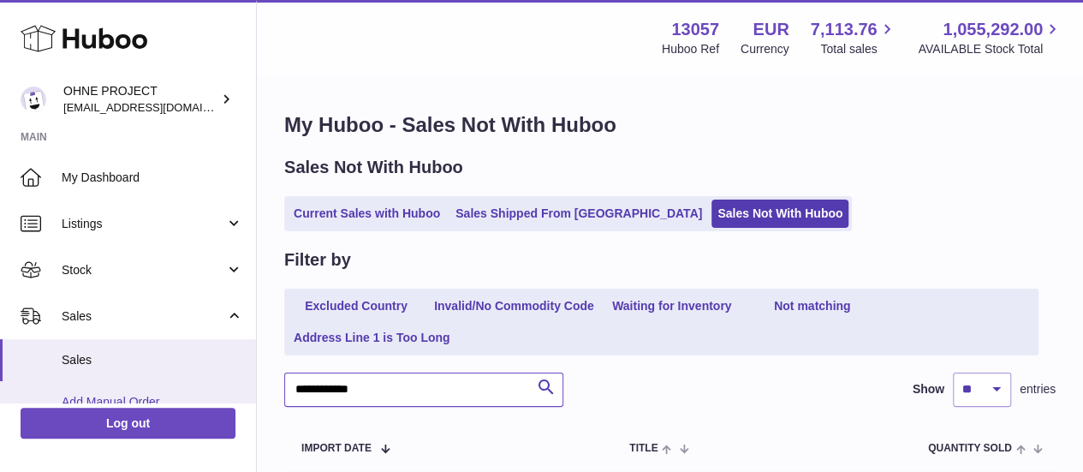
drag, startPoint x: 425, startPoint y: 385, endPoint x: 87, endPoint y: 386, distance: 338.3
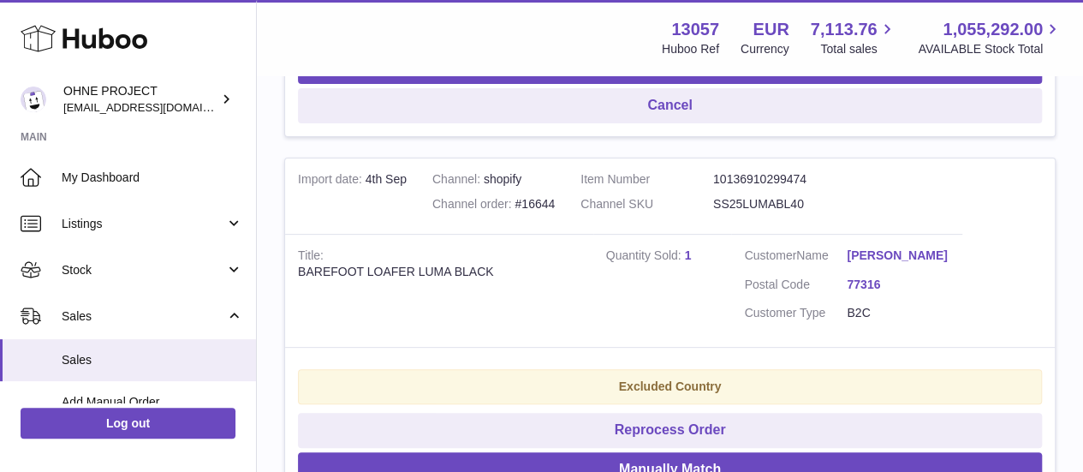
scroll to position [3512, 0]
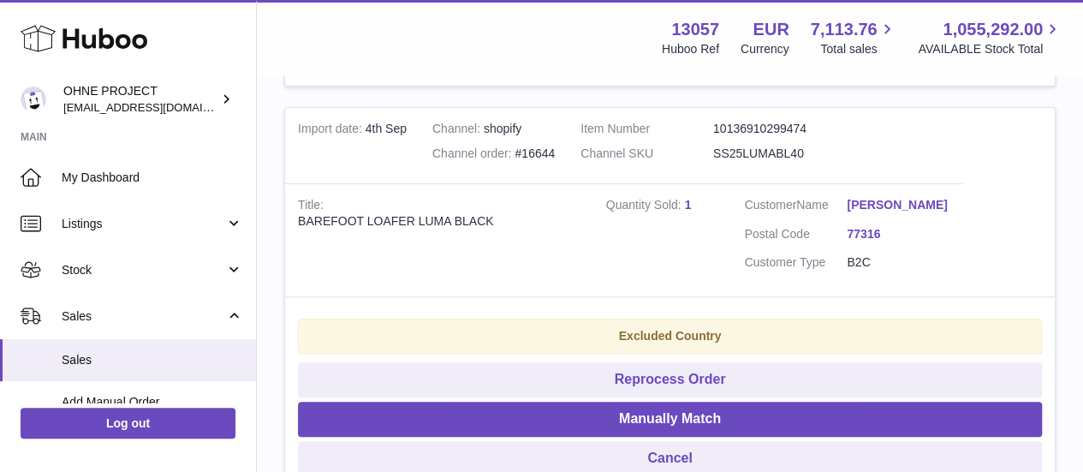
click at [784, 162] on dd "SS25LUMABL40" at bounding box center [779, 154] width 133 height 16
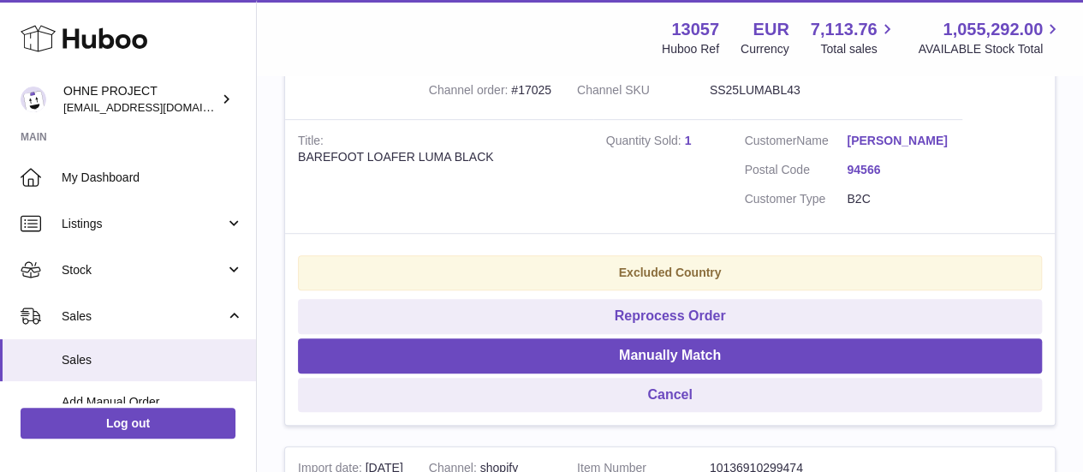
scroll to position [0, 0]
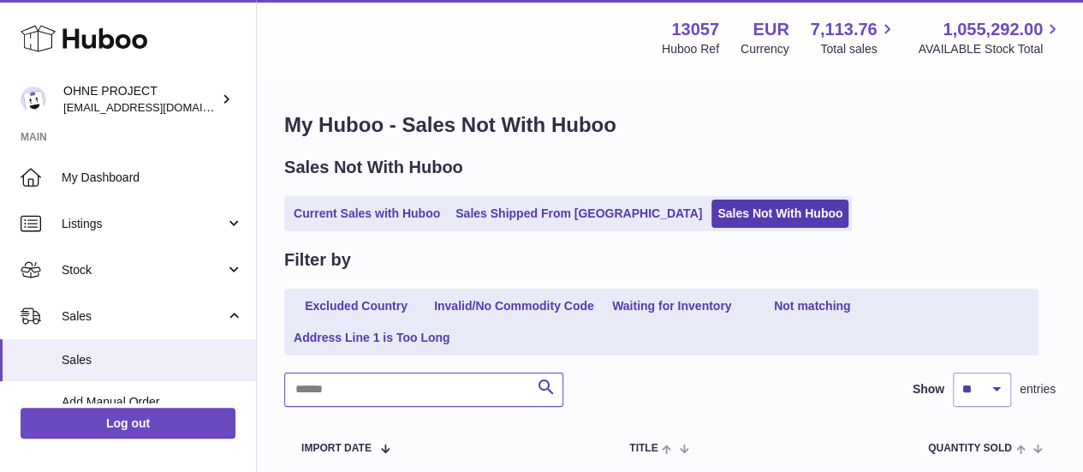
click at [446, 388] on input "text" at bounding box center [423, 390] width 279 height 34
paste input "**********"
type input "**********"
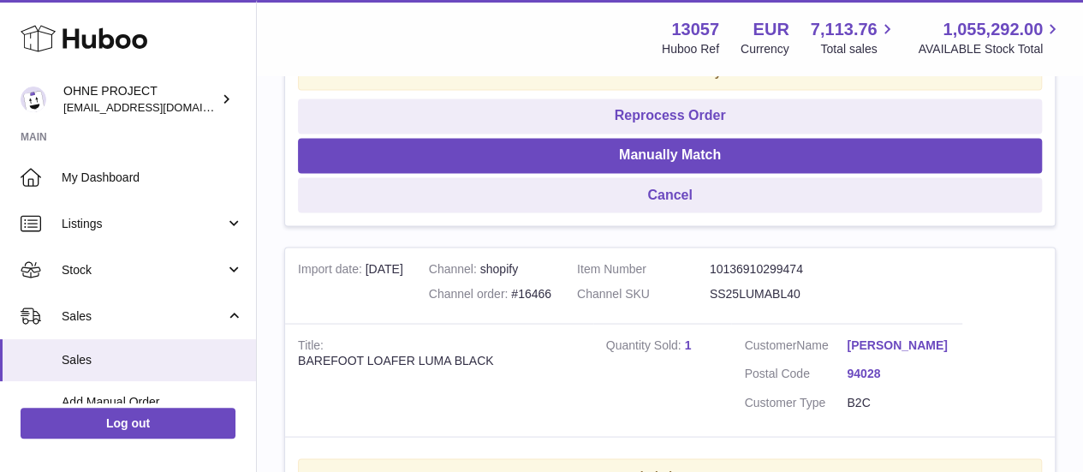
scroll to position [1449, 0]
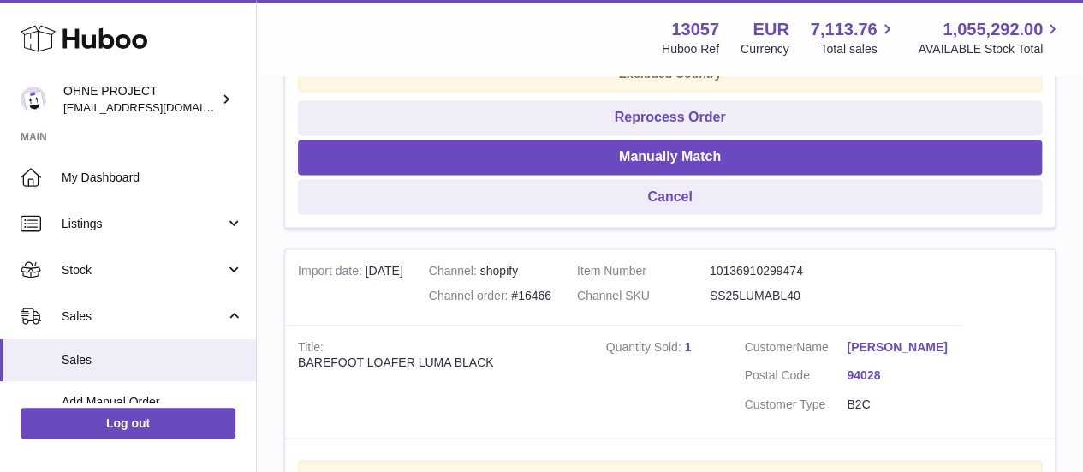
click at [552, 303] on div "Channel order #16466" at bounding box center [490, 295] width 122 height 16
drag, startPoint x: 579, startPoint y: 316, endPoint x: 535, endPoint y: 316, distance: 43.7
click at [535, 316] on td "Channel shopify Channel order #16466" at bounding box center [490, 286] width 148 height 75
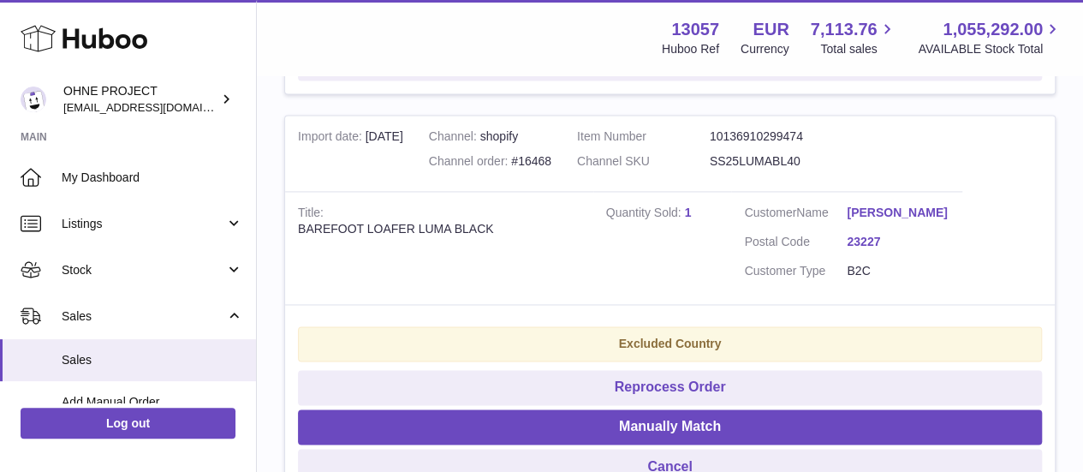
scroll to position [1021, 0]
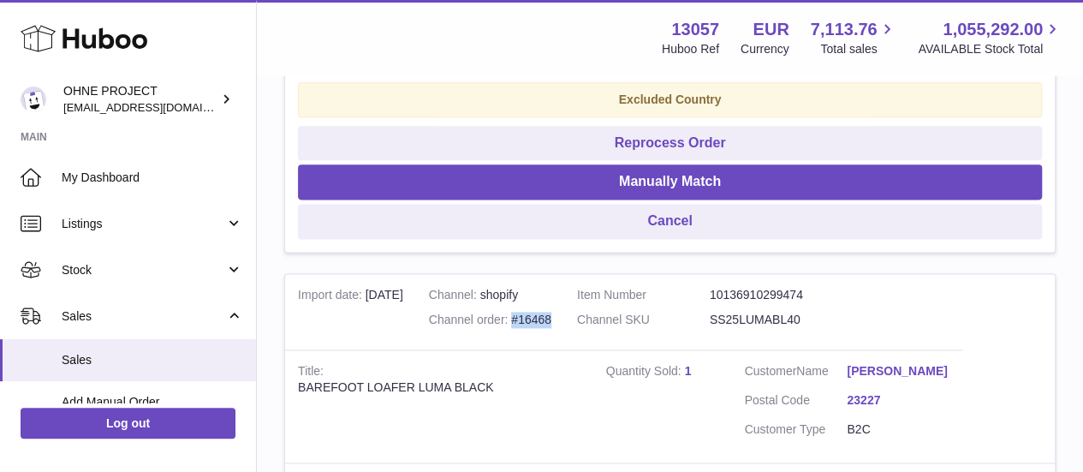
drag, startPoint x: 577, startPoint y: 327, endPoint x: 533, endPoint y: 326, distance: 44.5
click at [533, 326] on td "Channel shopify Channel order #16468" at bounding box center [490, 311] width 148 height 75
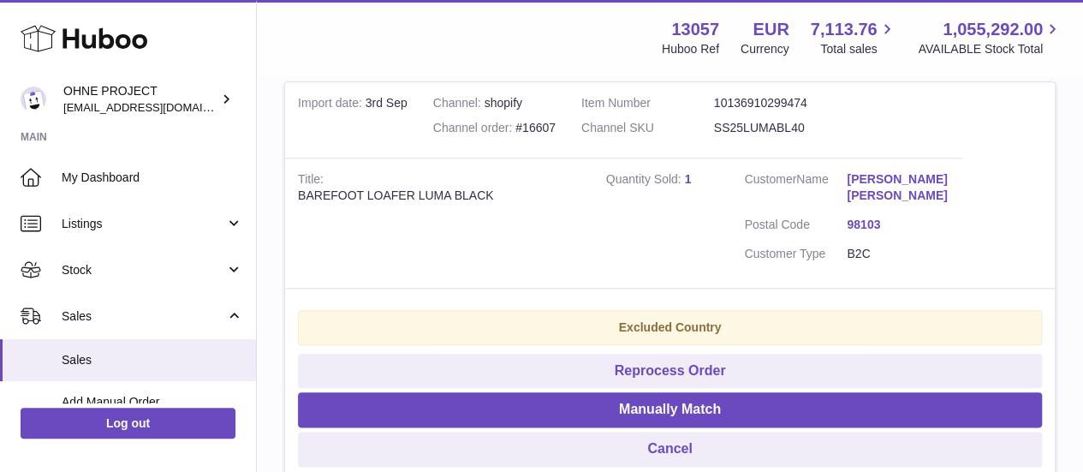
scroll to position [593, 0]
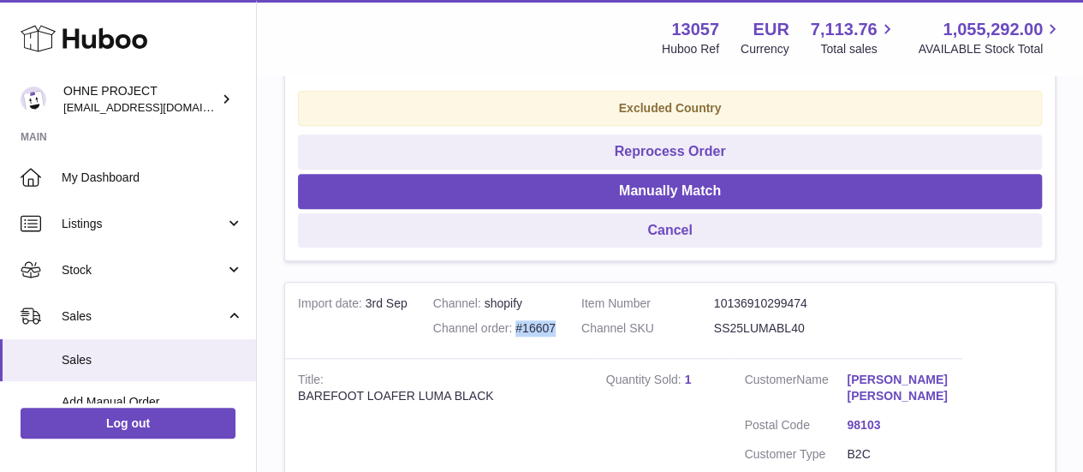
drag, startPoint x: 593, startPoint y: 337, endPoint x: 539, endPoint y: 335, distance: 54.0
click at [539, 335] on td "Channel shopify Channel order #16607" at bounding box center [495, 320] width 148 height 75
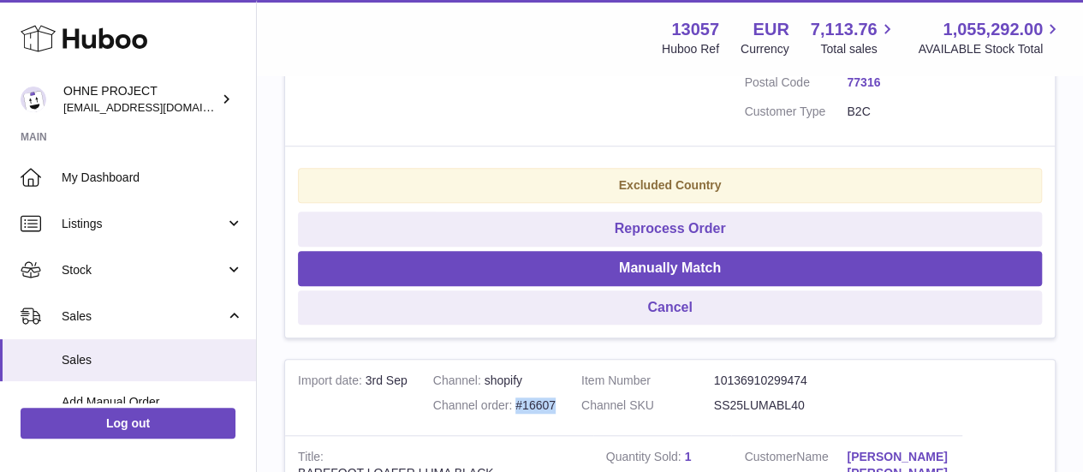
scroll to position [336, 0]
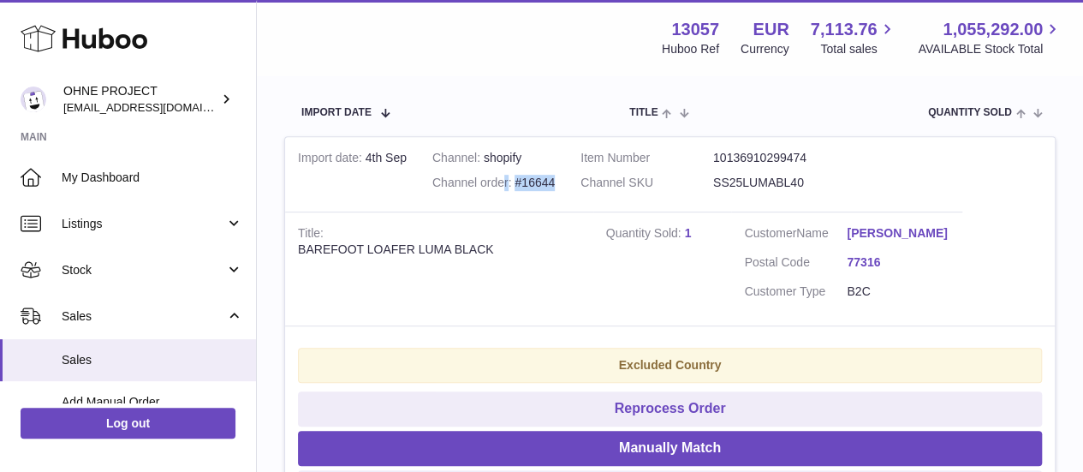
drag, startPoint x: 583, startPoint y: 184, endPoint x: 524, endPoint y: 182, distance: 59.1
click at [524, 182] on td "Channel shopify Channel order #16644" at bounding box center [494, 174] width 148 height 75
click at [600, 200] on td "Item Number 10136910299474 Channel SKU SS25LUMABL40" at bounding box center [713, 174] width 291 height 75
drag, startPoint x: 588, startPoint y: 184, endPoint x: 538, endPoint y: 182, distance: 49.7
click at [538, 182] on td "Channel shopify Channel order #16644" at bounding box center [494, 174] width 148 height 75
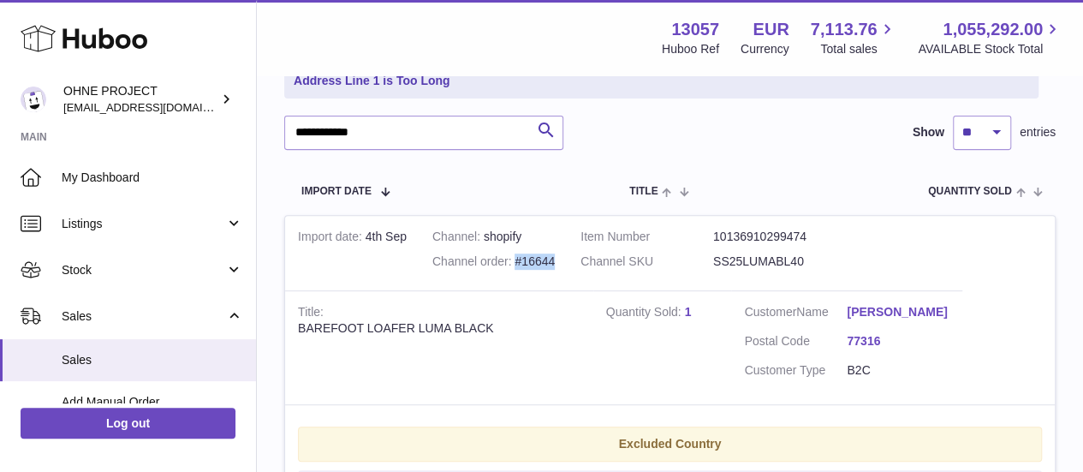
scroll to position [0, 0]
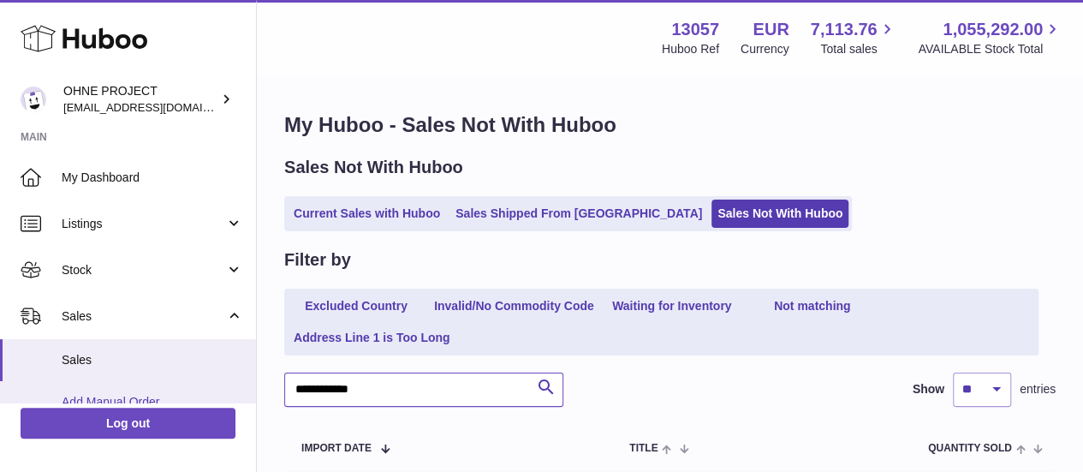
drag, startPoint x: 395, startPoint y: 389, endPoint x: 197, endPoint y: 388, distance: 197.9
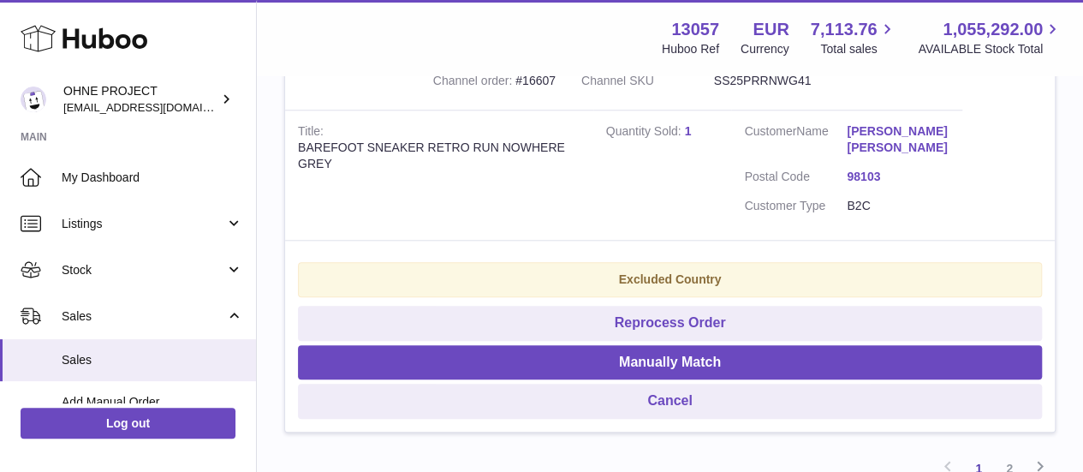
scroll to position [4026, 0]
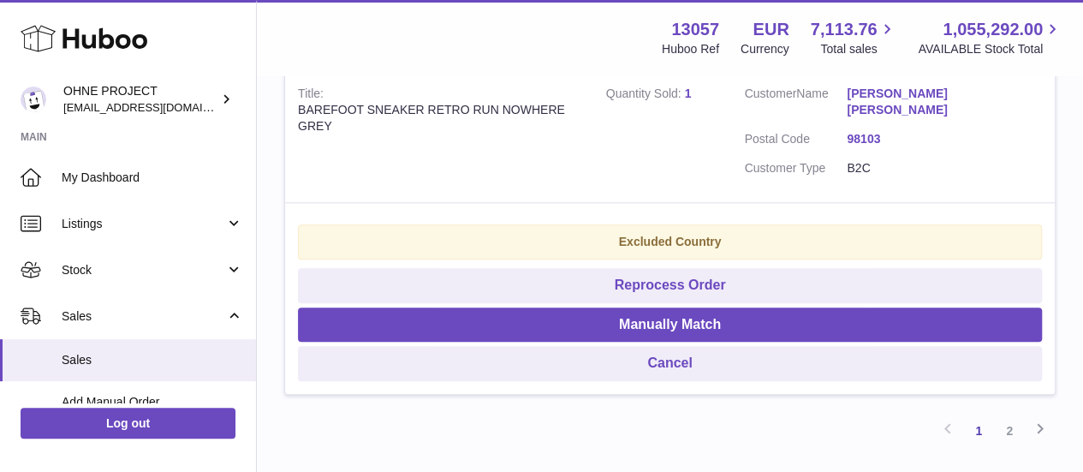
click at [756, 51] on dd "SS25PRRNWG41" at bounding box center [780, 43] width 133 height 16
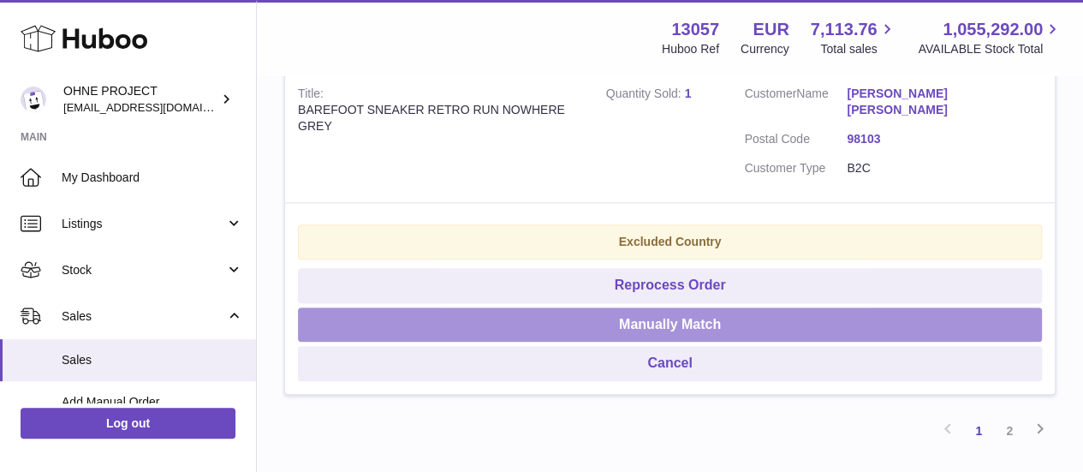
click at [703, 343] on button "Manually Match" at bounding box center [670, 324] width 744 height 35
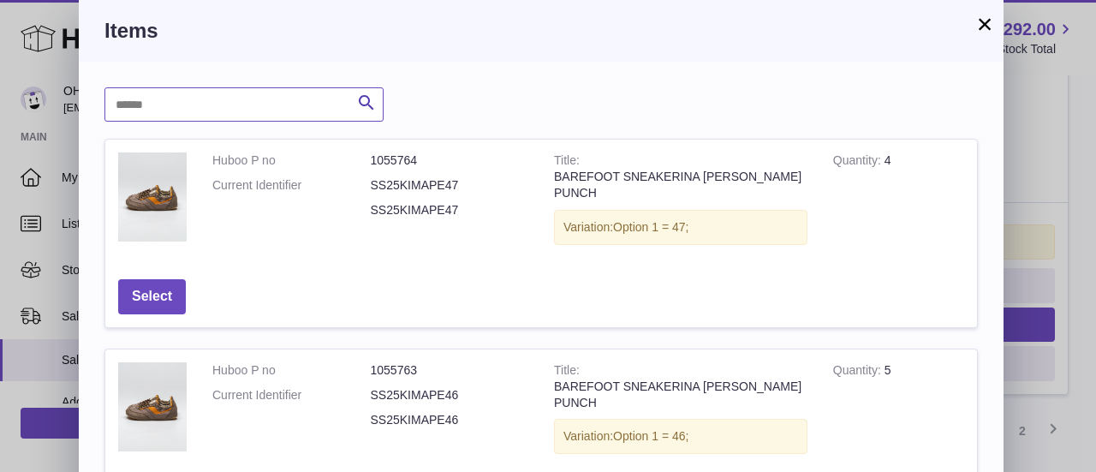
click at [338, 104] on input "text" at bounding box center [243, 104] width 279 height 34
paste input "**********"
type input "**********"
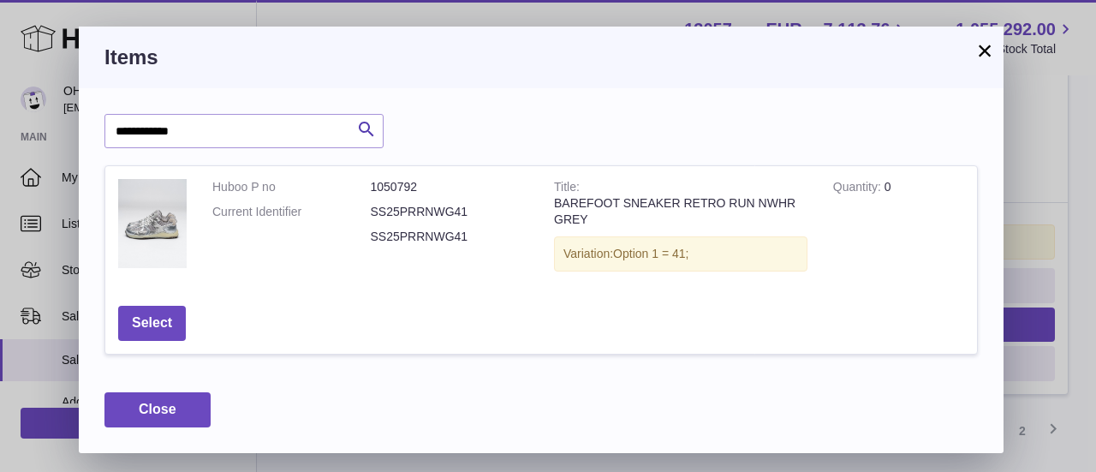
click at [978, 53] on button "×" at bounding box center [985, 50] width 21 height 21
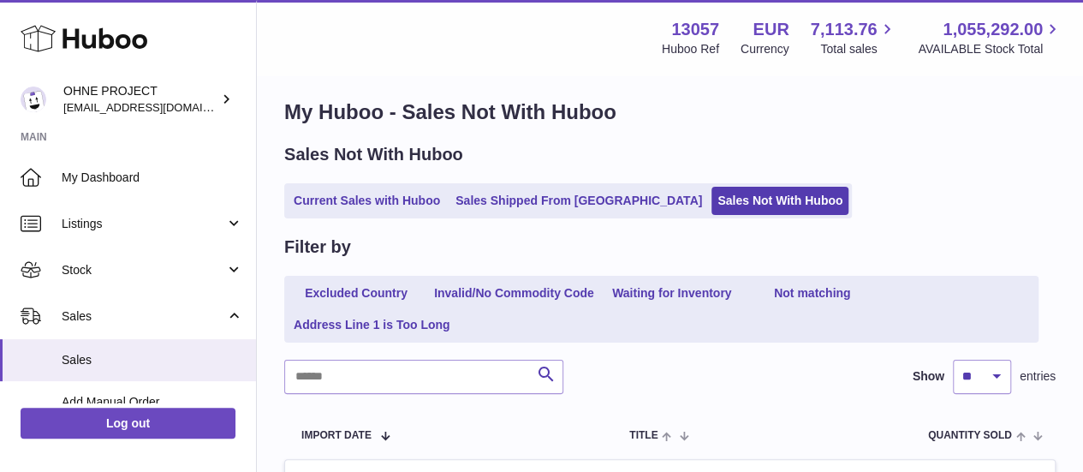
scroll to position [0, 0]
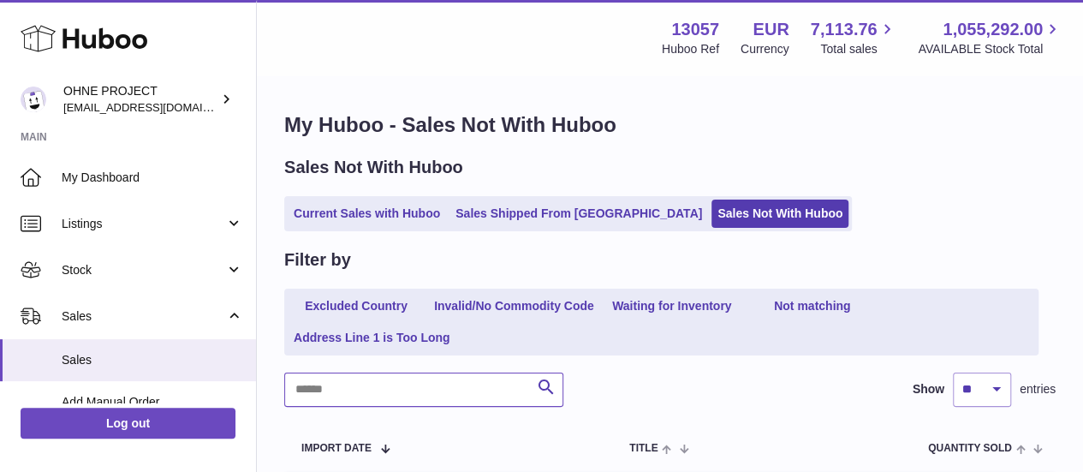
click at [421, 400] on input "text" at bounding box center [423, 390] width 279 height 34
paste input "**********"
type input "**********"
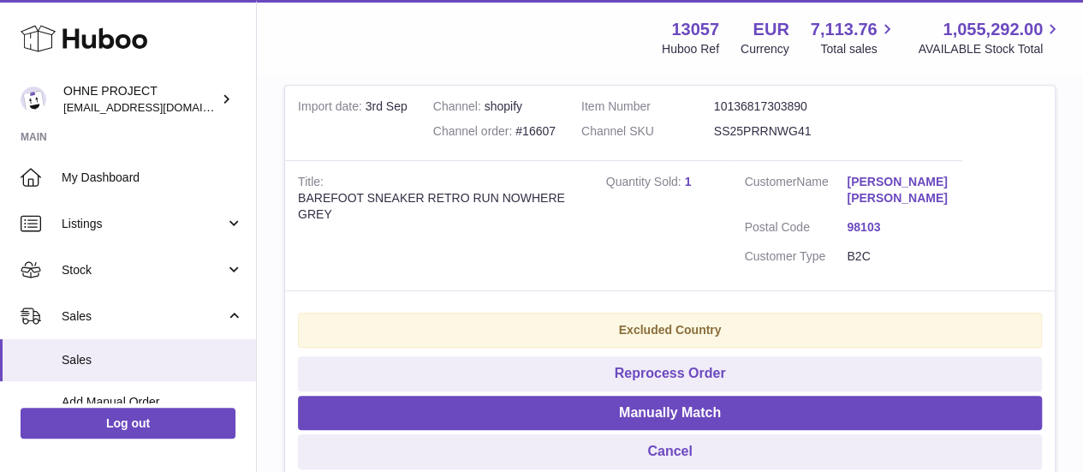
scroll to position [295, 0]
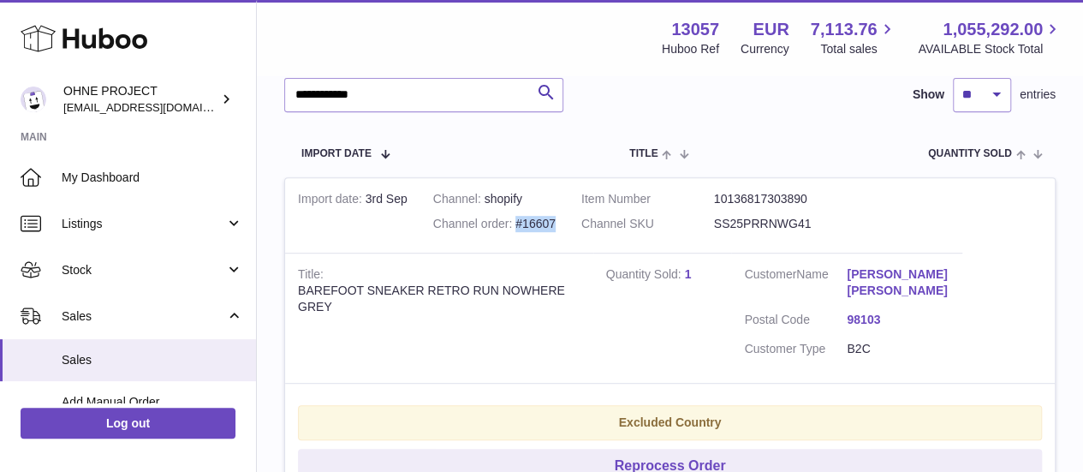
drag, startPoint x: 589, startPoint y: 223, endPoint x: 538, endPoint y: 217, distance: 51.7
click at [538, 217] on td "Channel shopify Channel order #16607" at bounding box center [495, 215] width 148 height 75
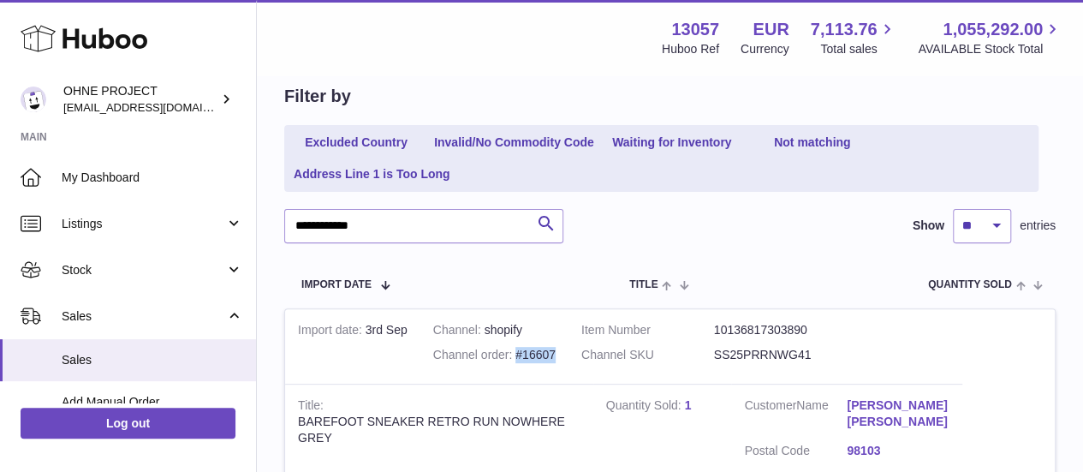
scroll to position [123, 0]
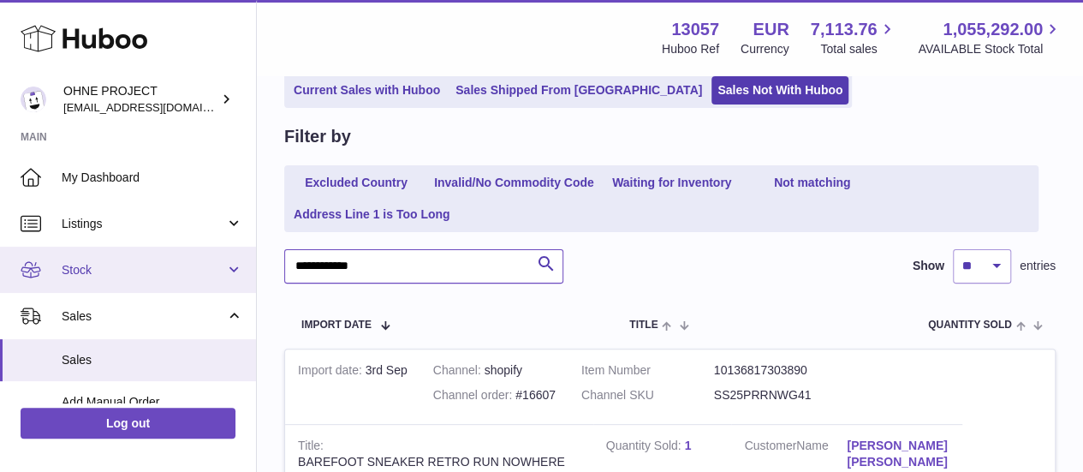
drag, startPoint x: 440, startPoint y: 266, endPoint x: 222, endPoint y: 265, distance: 218.4
click at [222, 265] on div "Huboo OHNE PROJECT [EMAIL_ADDRESS][DOMAIN_NAME] Main My Dashboard Listings Not …" at bounding box center [541, 390] width 1083 height 1026
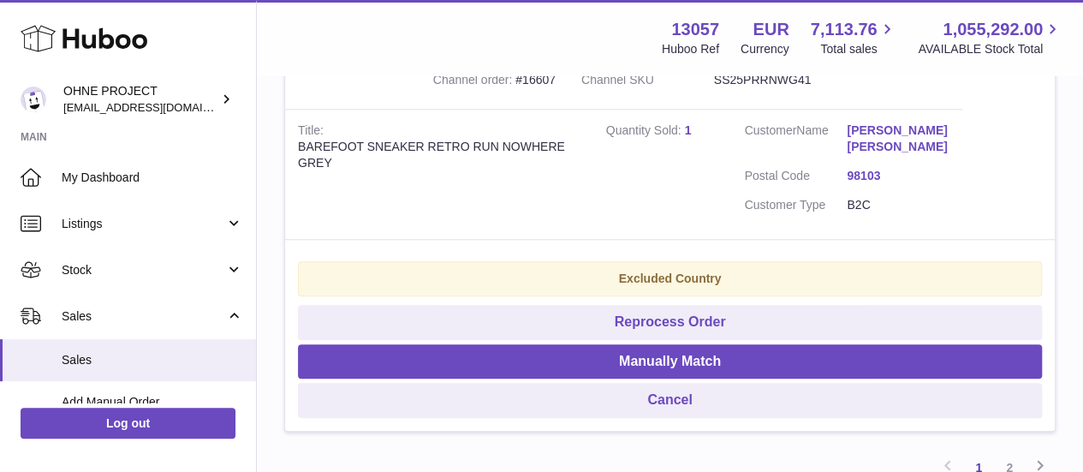
scroll to position [3990, 0]
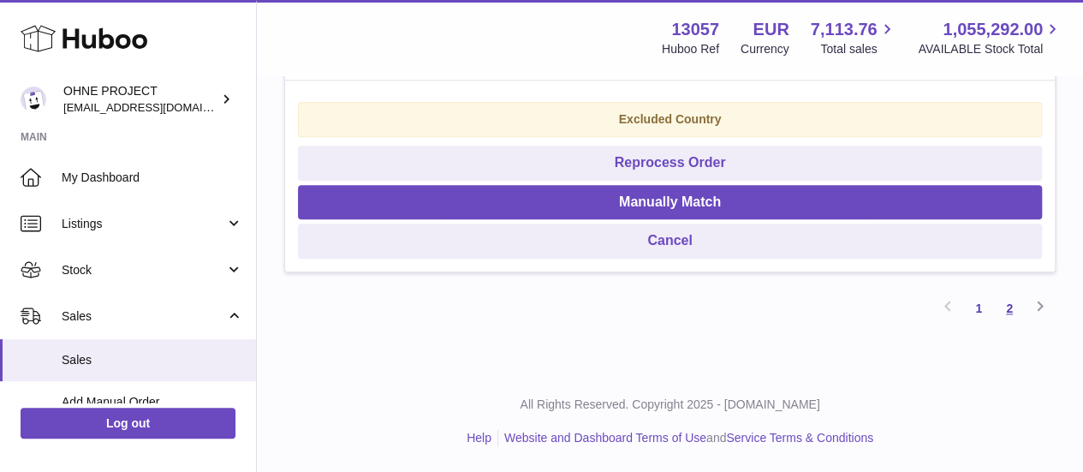
click at [1006, 310] on link "2" at bounding box center [1009, 308] width 31 height 31
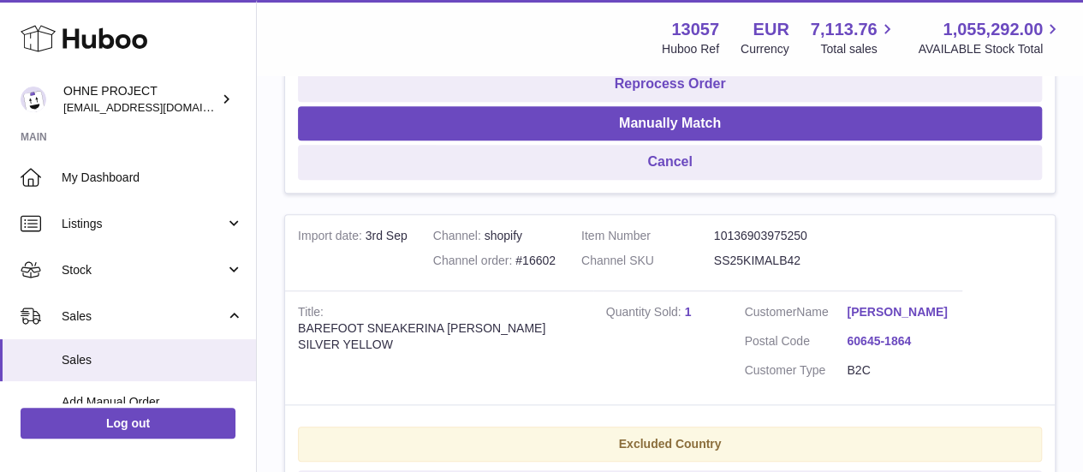
scroll to position [762, 0]
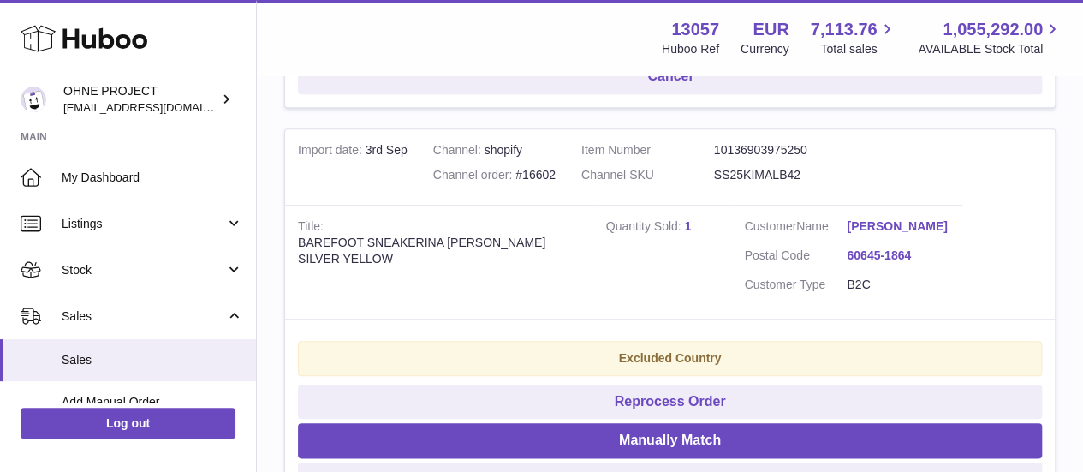
click at [779, 172] on dd "SS25KIMALB42" at bounding box center [780, 175] width 133 height 16
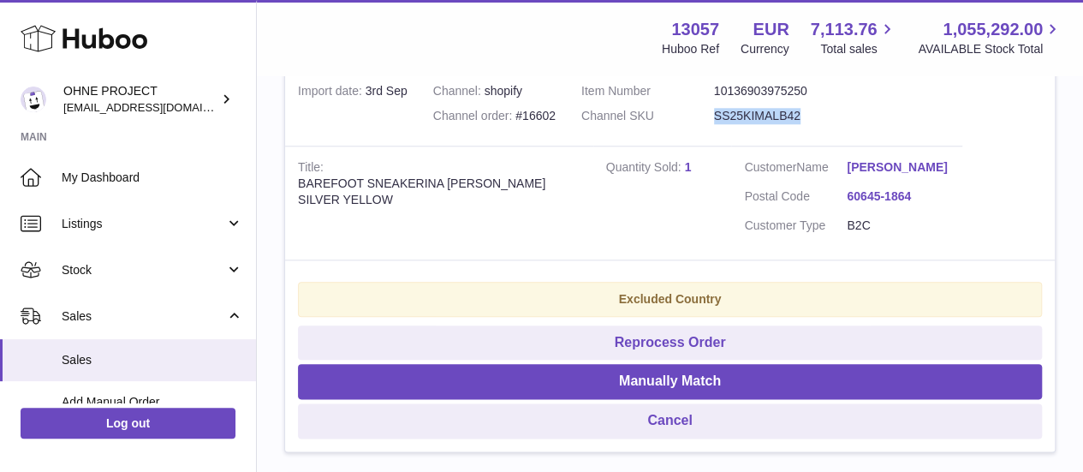
scroll to position [848, 0]
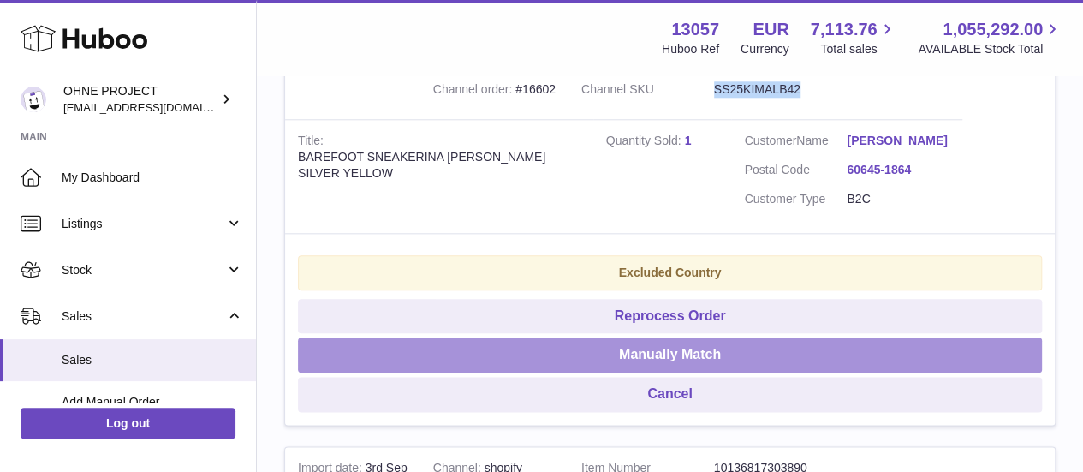
click at [737, 366] on button "Manually Match" at bounding box center [670, 354] width 744 height 35
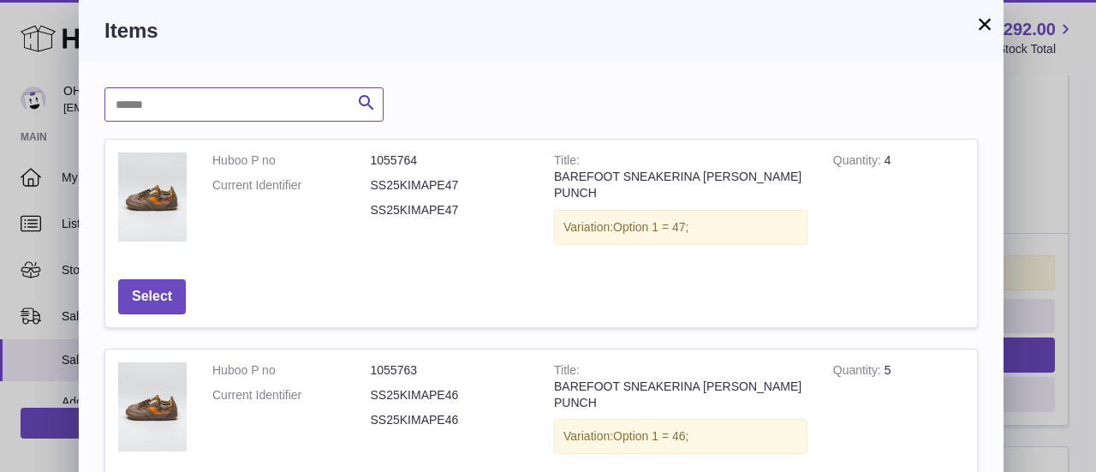
click at [339, 109] on input "text" at bounding box center [243, 104] width 279 height 34
paste input "**********"
type input "**********"
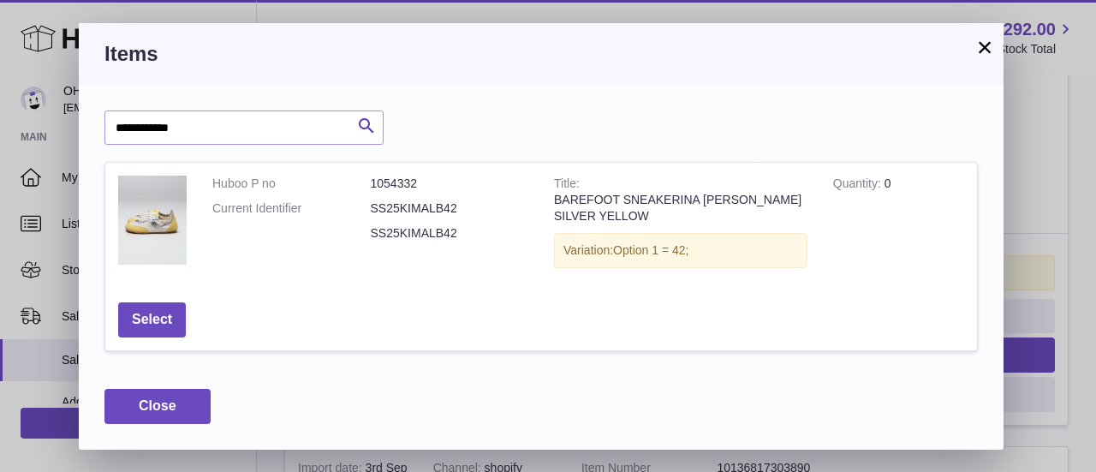
click at [987, 42] on button "×" at bounding box center [985, 47] width 21 height 21
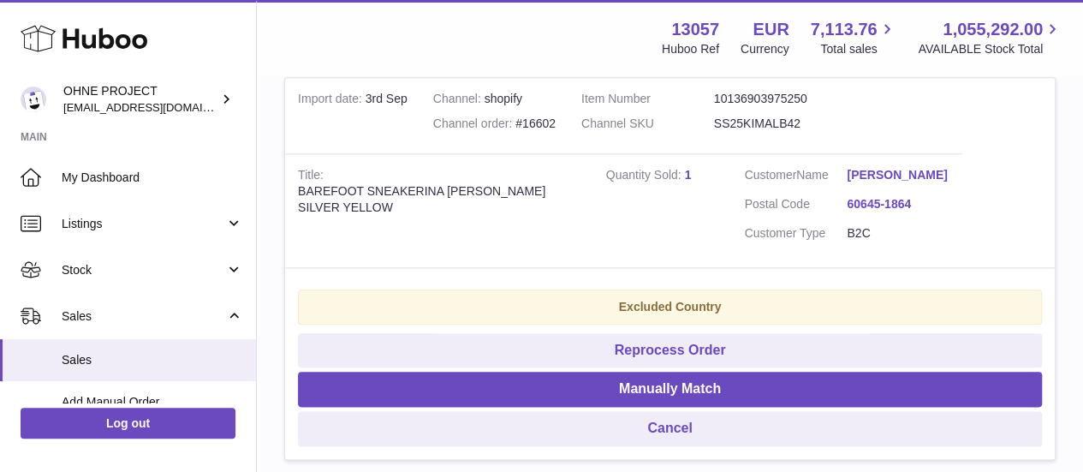
scroll to position [762, 0]
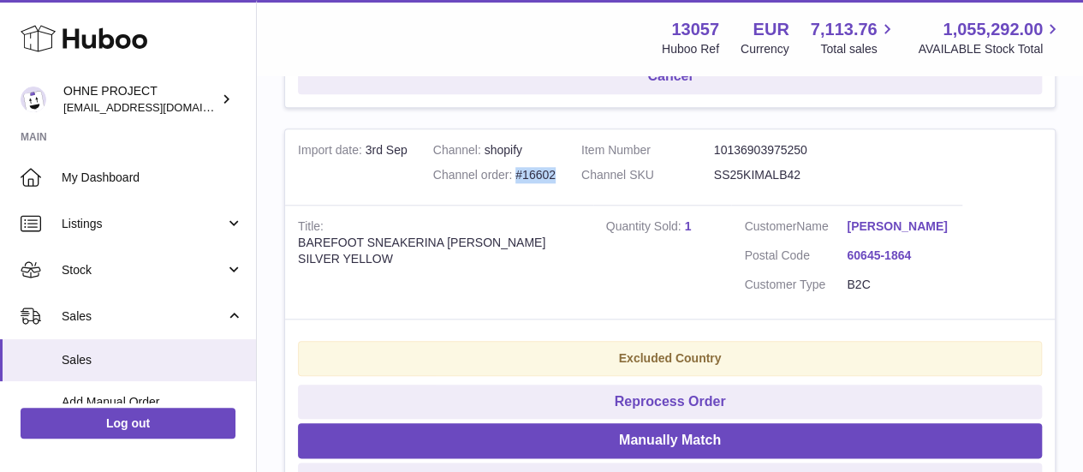
drag, startPoint x: 588, startPoint y: 172, endPoint x: 534, endPoint y: 172, distance: 53.1
click at [534, 172] on td "Channel shopify Channel order #16602" at bounding box center [495, 166] width 148 height 75
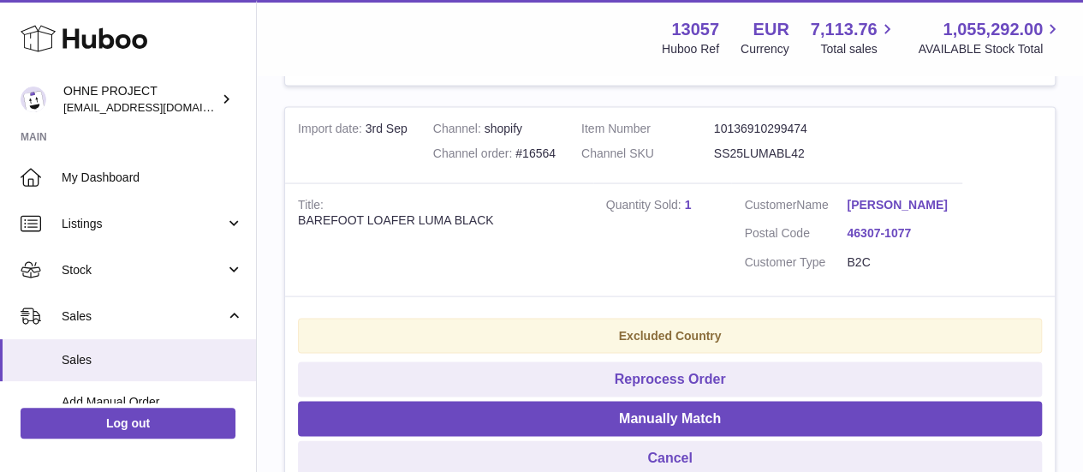
scroll to position [1619, 0]
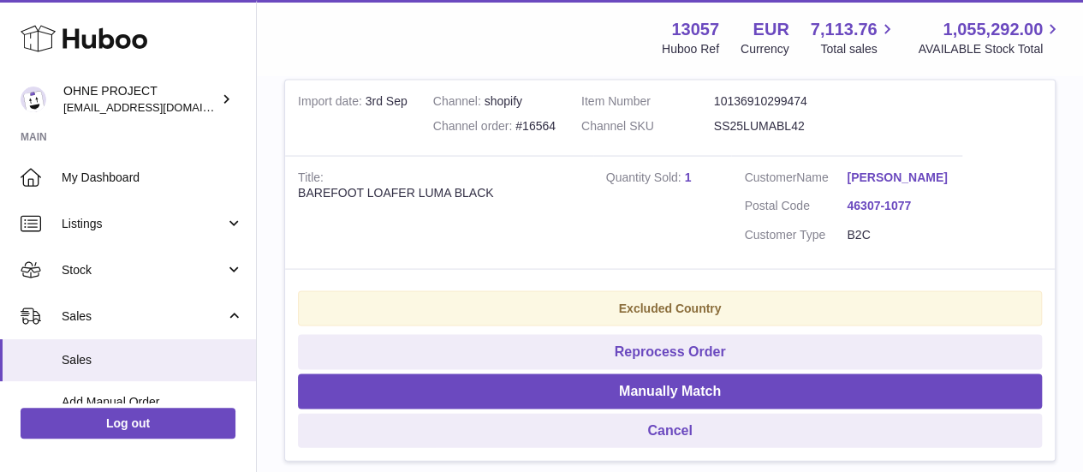
click at [774, 134] on dd "SS25LUMABL42" at bounding box center [780, 125] width 133 height 16
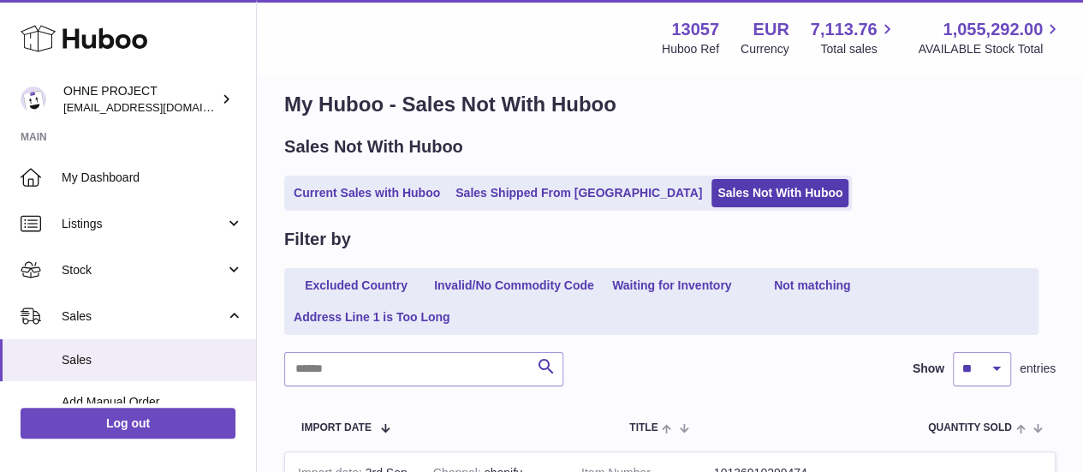
scroll to position [0, 0]
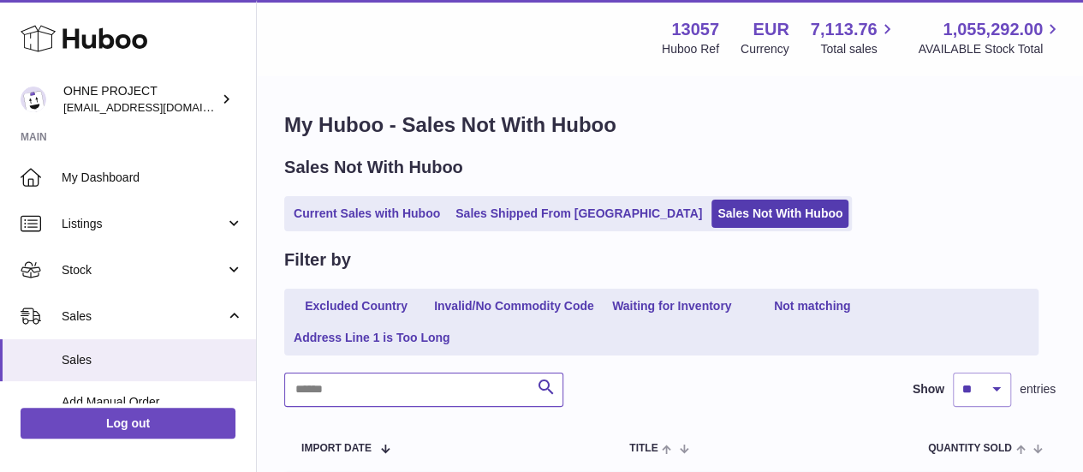
click at [464, 401] on input "text" at bounding box center [423, 390] width 279 height 34
paste input "**********"
type input "**********"
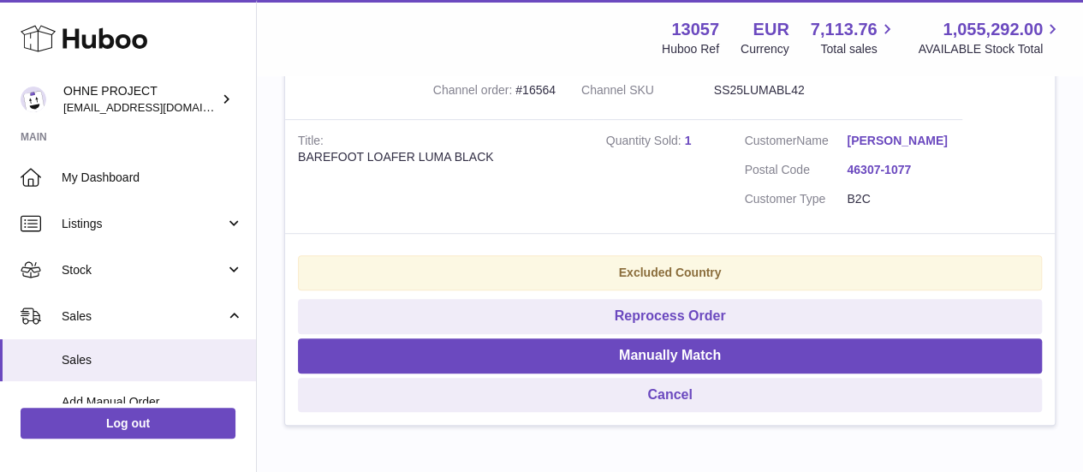
scroll to position [343, 0]
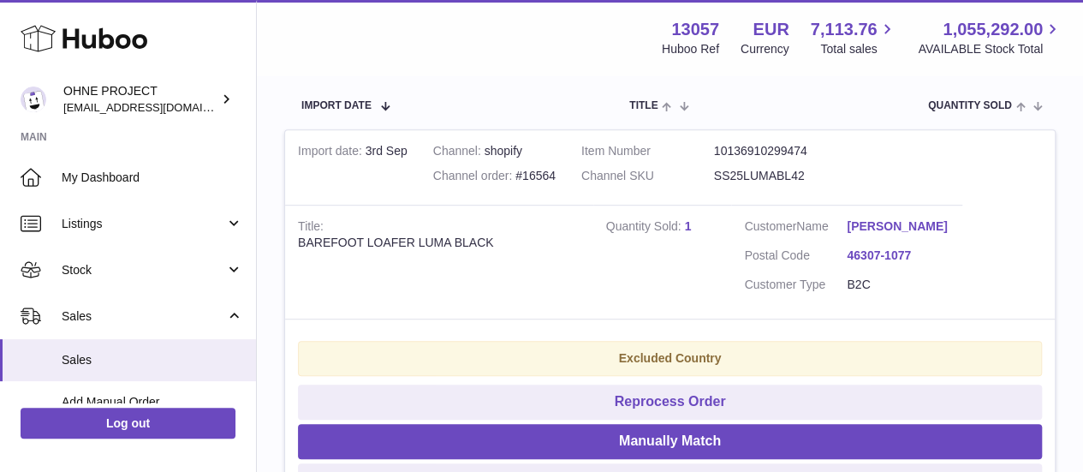
click at [556, 179] on div "Channel order #16564" at bounding box center [494, 176] width 122 height 16
click at [569, 181] on td "Channel shopify Channel order #16564" at bounding box center [495, 167] width 148 height 75
drag, startPoint x: 583, startPoint y: 181, endPoint x: 540, endPoint y: 180, distance: 42.8
click at [540, 180] on td "Channel shopify Channel order #16564" at bounding box center [495, 167] width 148 height 75
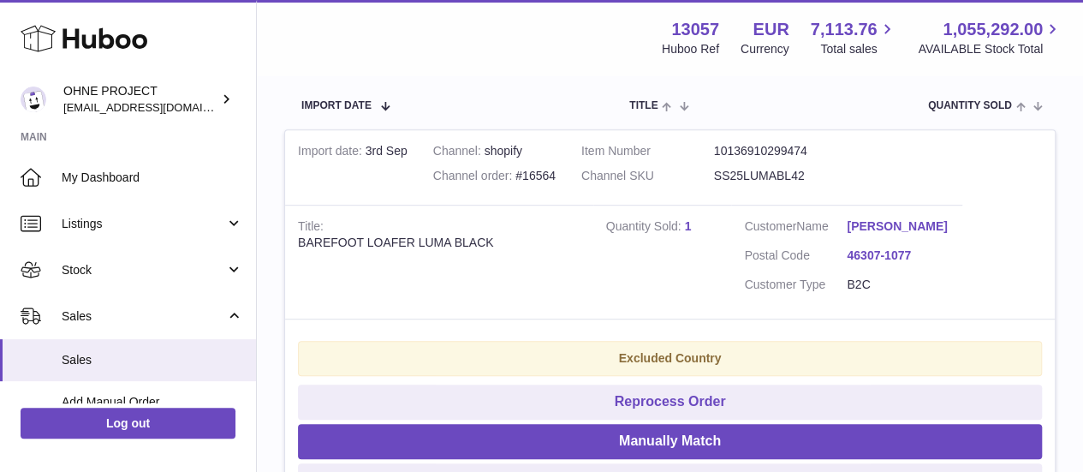
drag, startPoint x: 594, startPoint y: 248, endPoint x: 594, endPoint y: 187, distance: 60.8
click at [594, 242] on td "Quantity Sold 1" at bounding box center [663, 262] width 139 height 114
drag, startPoint x: 582, startPoint y: 178, endPoint x: 538, endPoint y: 180, distance: 44.6
click at [538, 180] on td "Channel shopify Channel order #16564" at bounding box center [495, 167] width 148 height 75
